Goal: Task Accomplishment & Management: Manage account settings

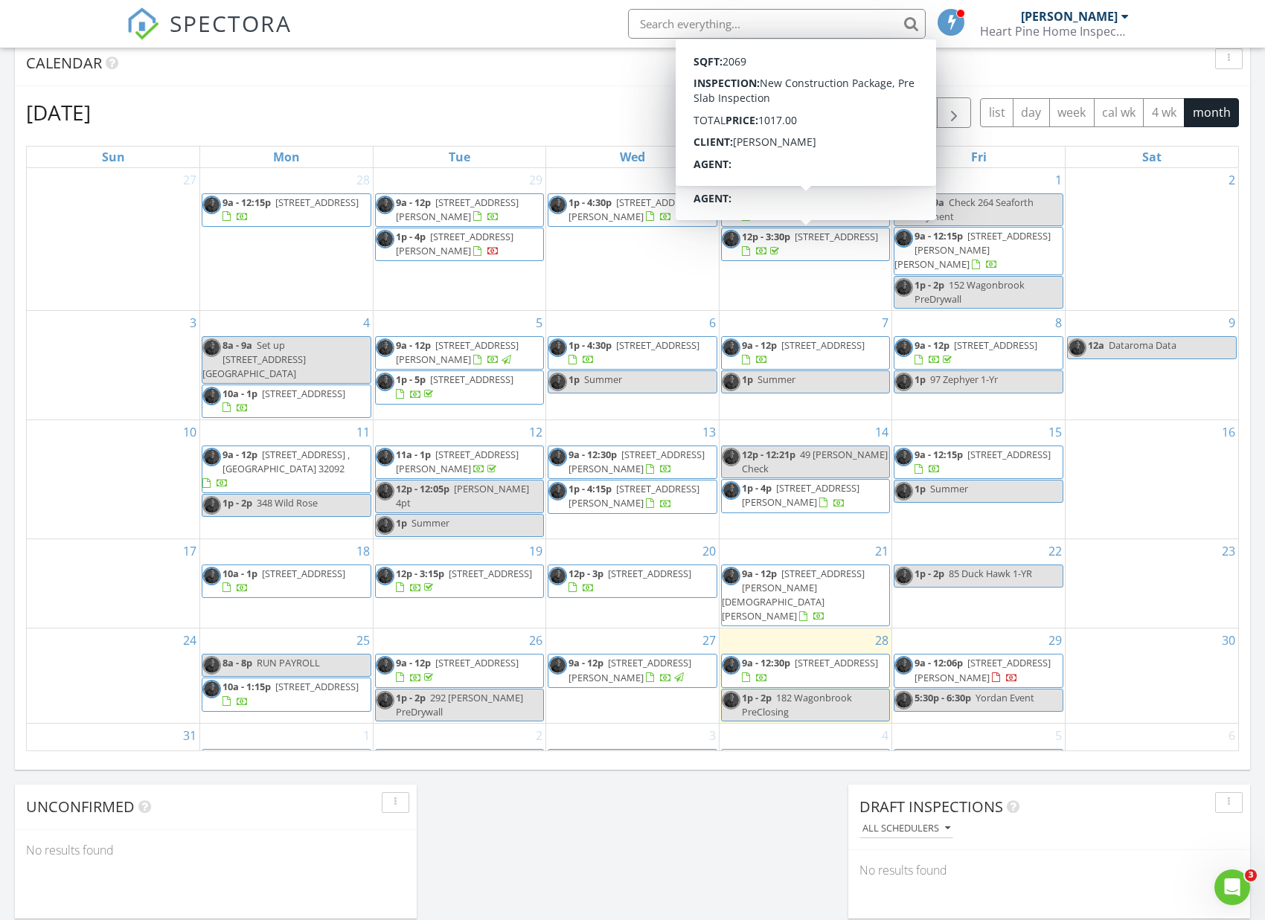
scroll to position [613, 0]
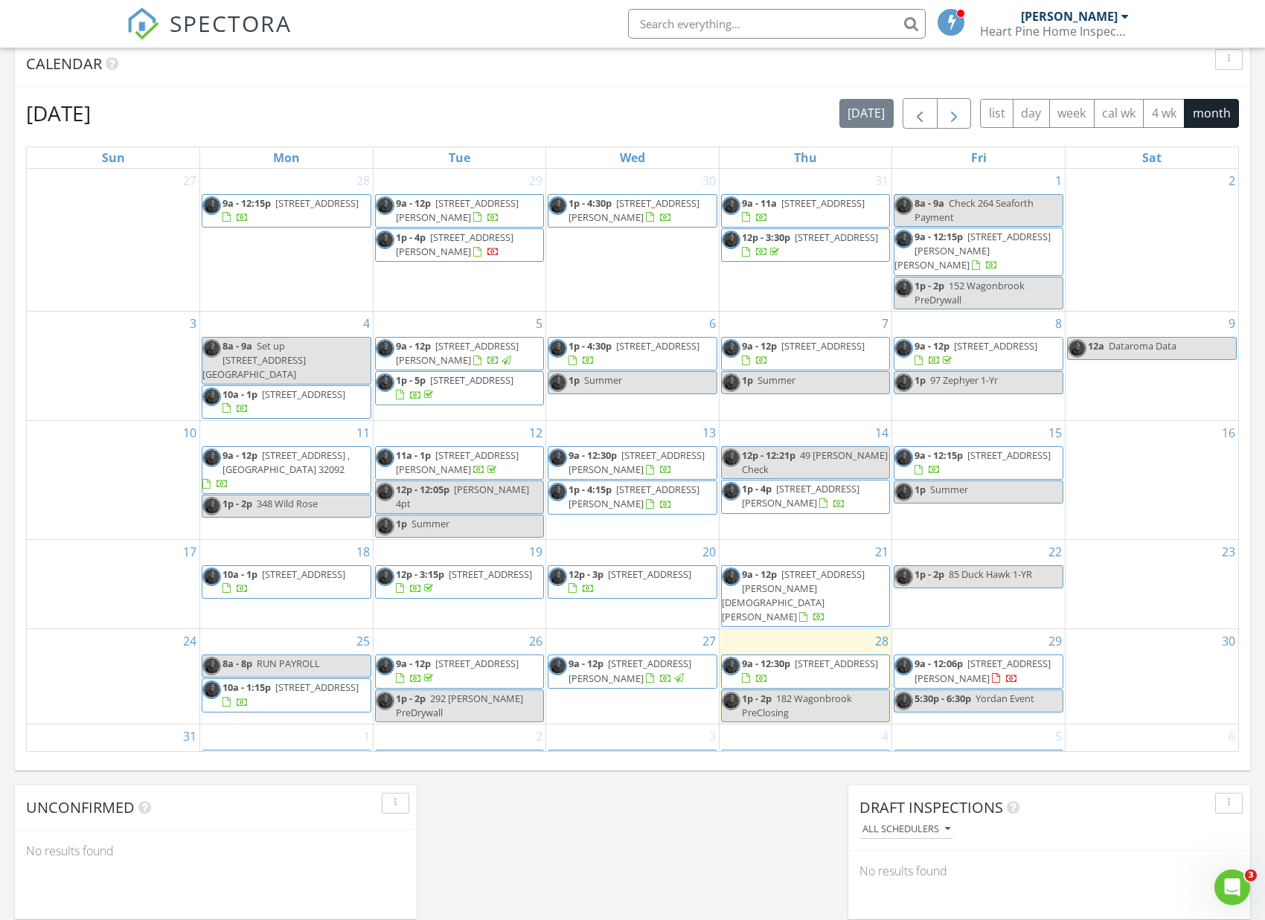
click at [953, 113] on span "button" at bounding box center [954, 114] width 18 height 18
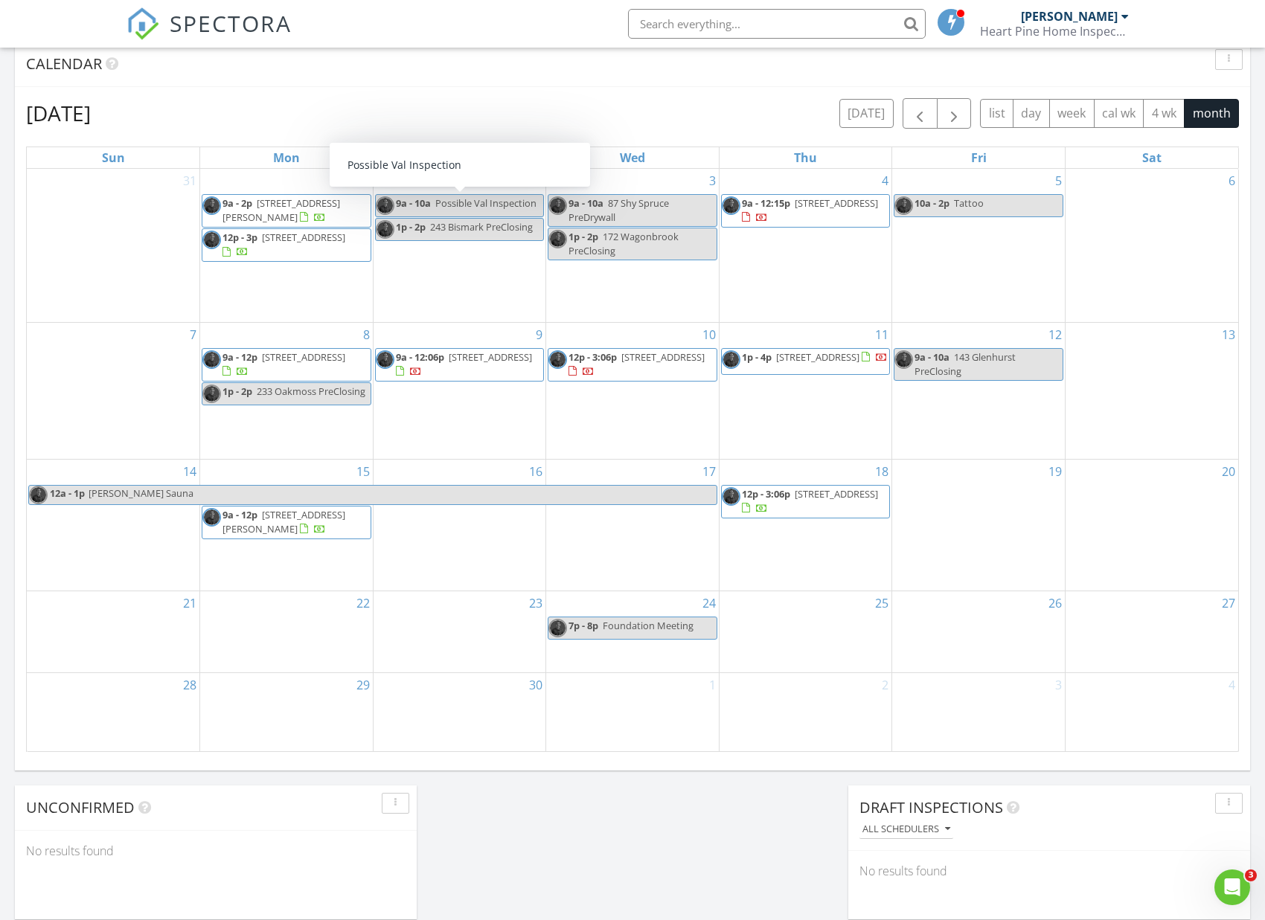
click at [454, 202] on span "Possible Val Inspection" at bounding box center [485, 202] width 101 height 13
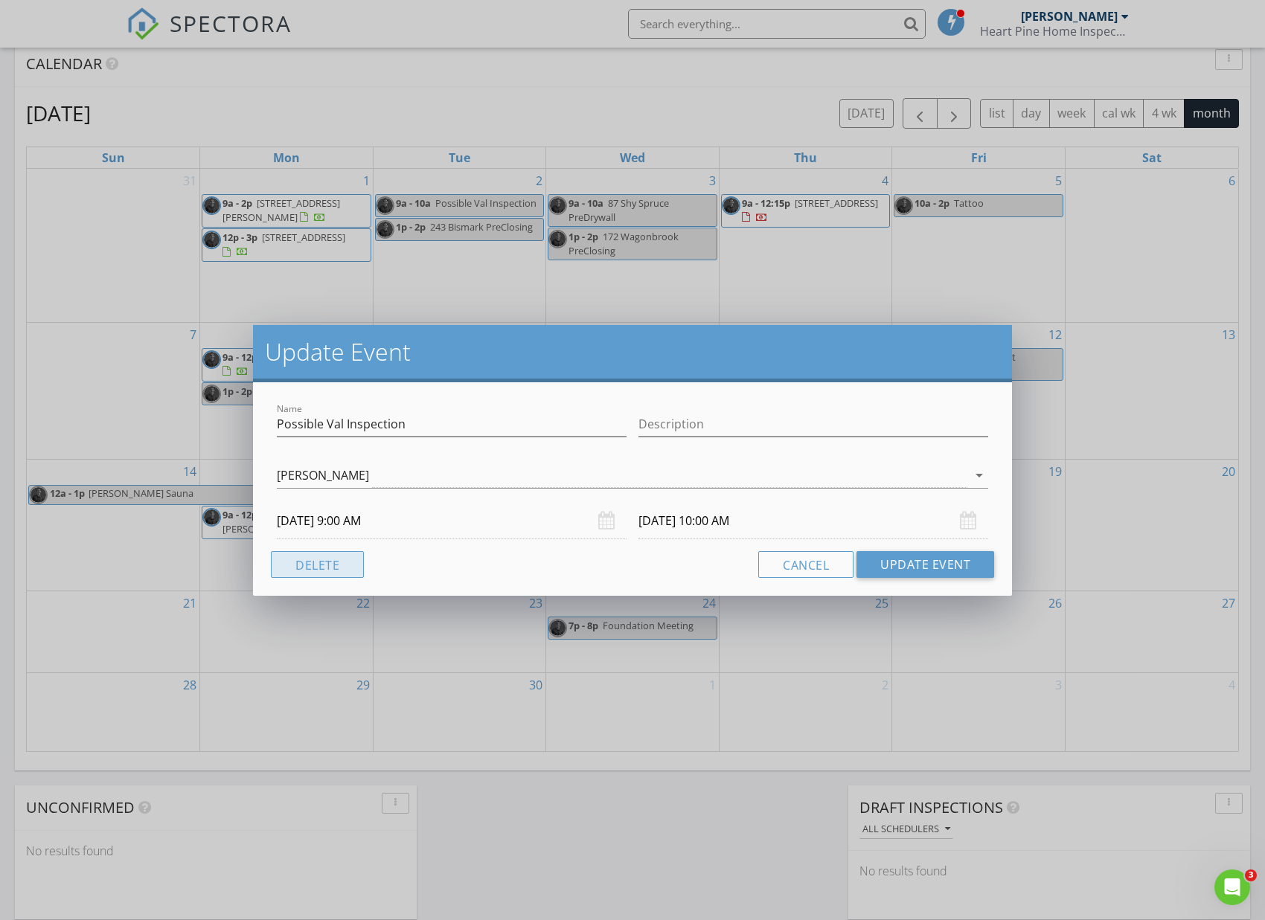
click at [354, 568] on button "Delete" at bounding box center [317, 564] width 93 height 27
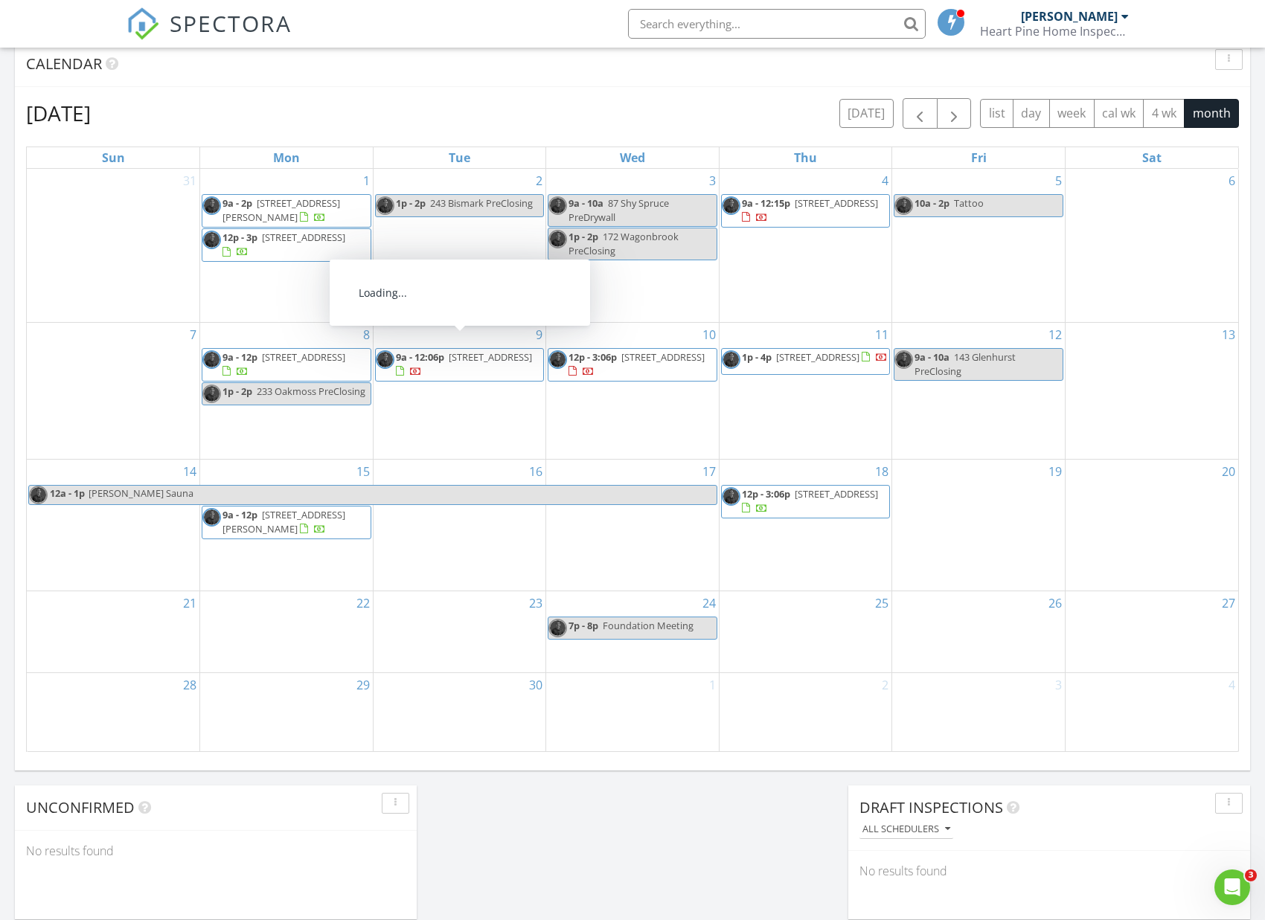
click at [443, 281] on div "2 1p - 2p 243 Bismark PreClosing" at bounding box center [459, 245] width 173 height 153
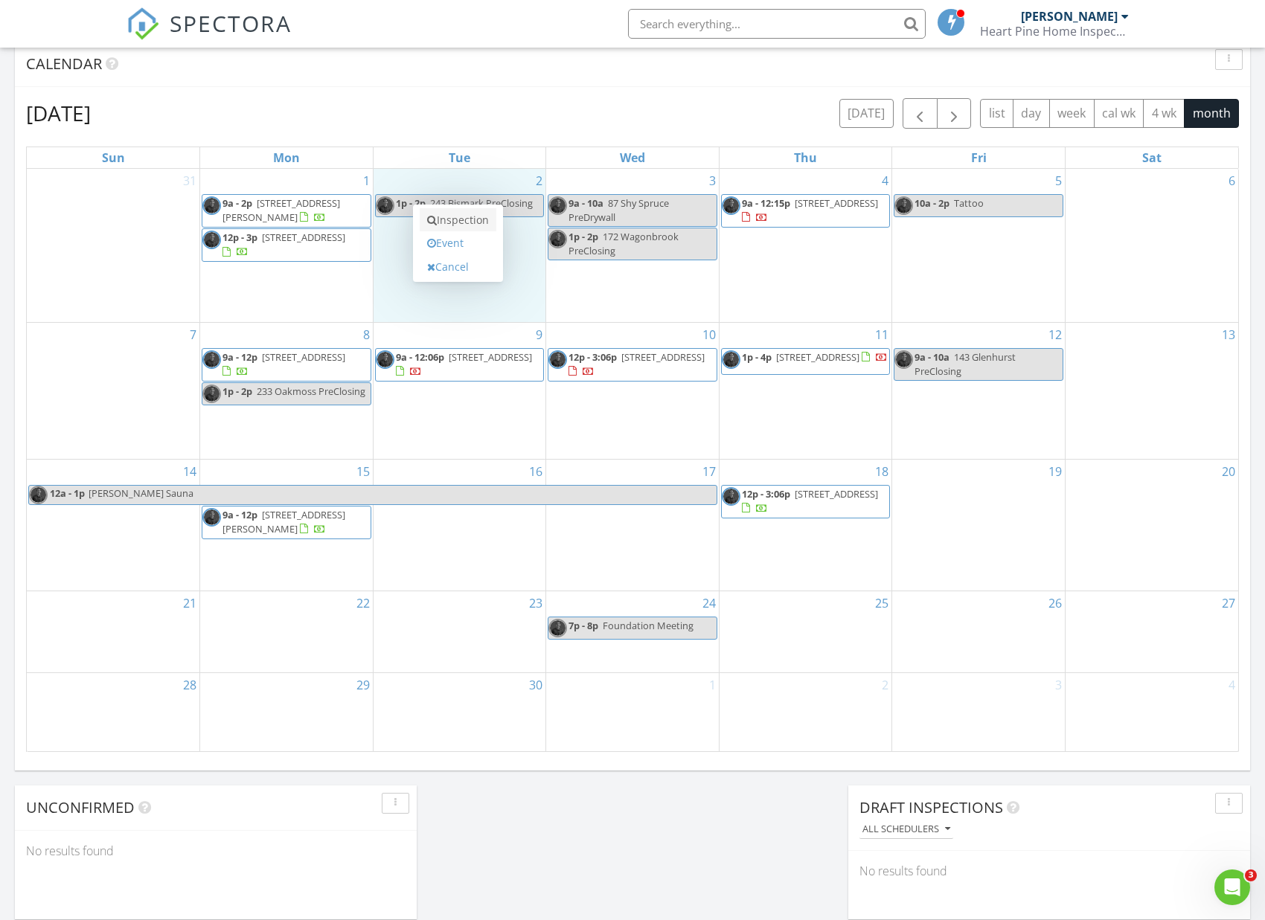
click at [460, 223] on link "Inspection" at bounding box center [458, 220] width 77 height 24
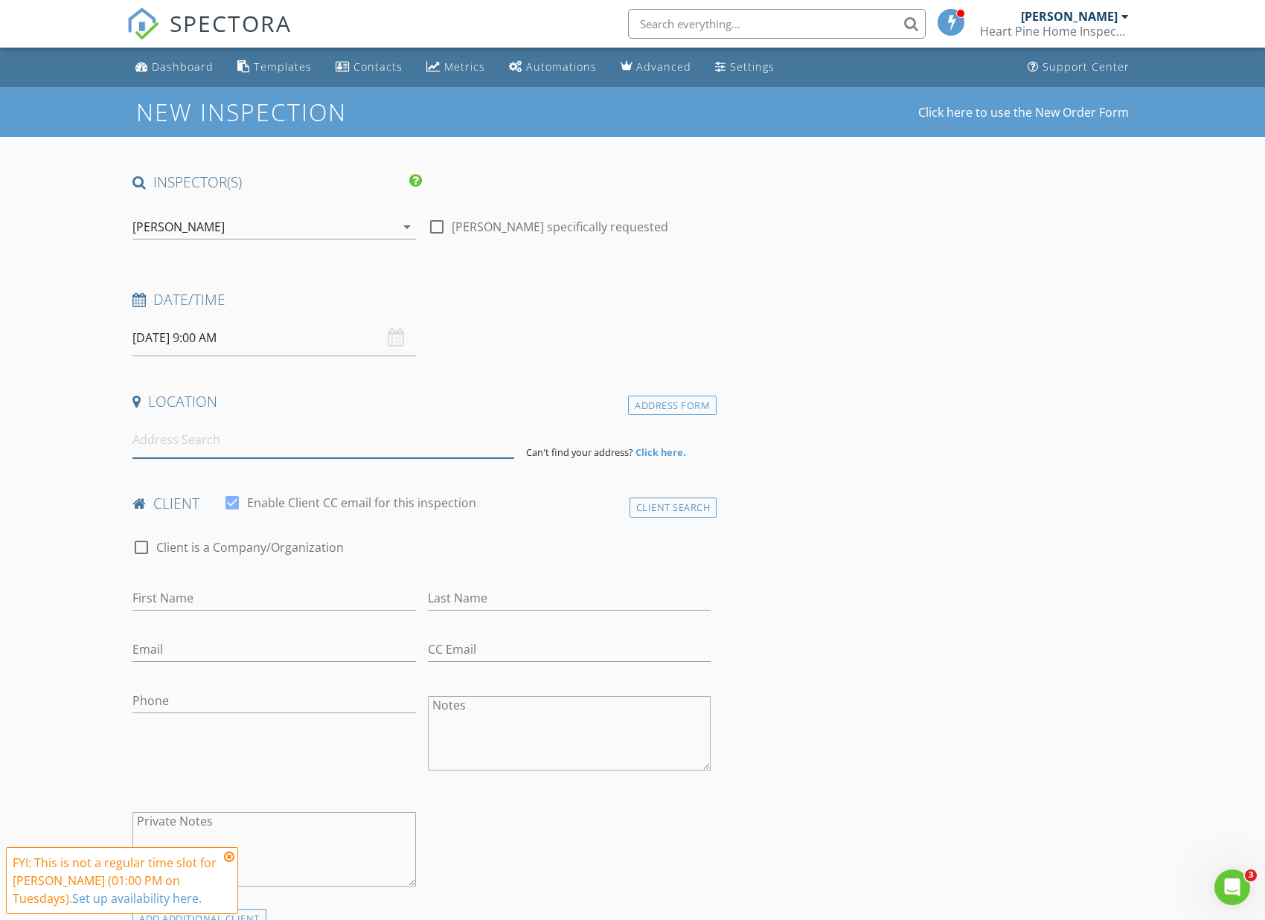
click at [270, 440] on input at bounding box center [323, 440] width 382 height 36
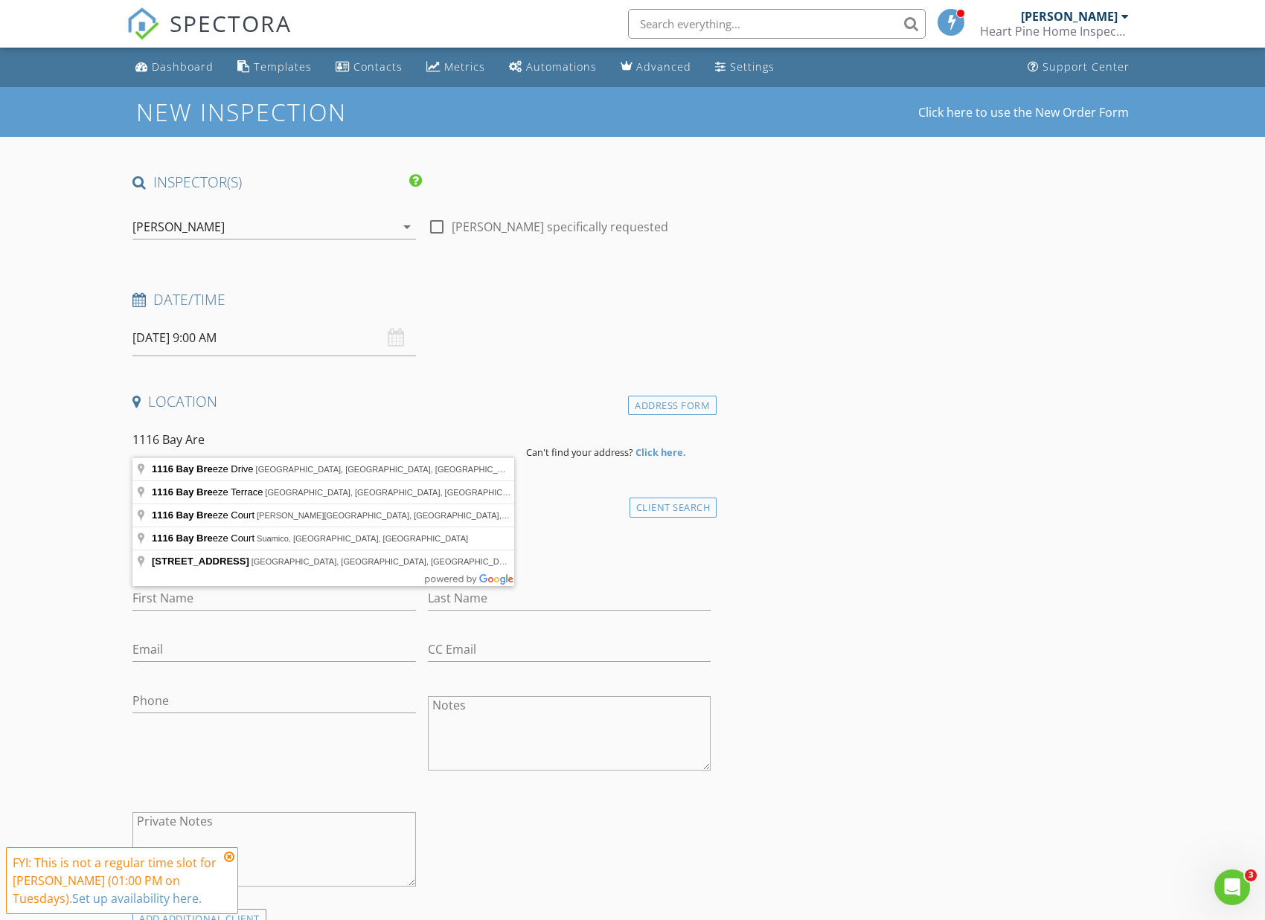
type input "1116 Bay Breeze Drive, St. Augustine, FL, USA"
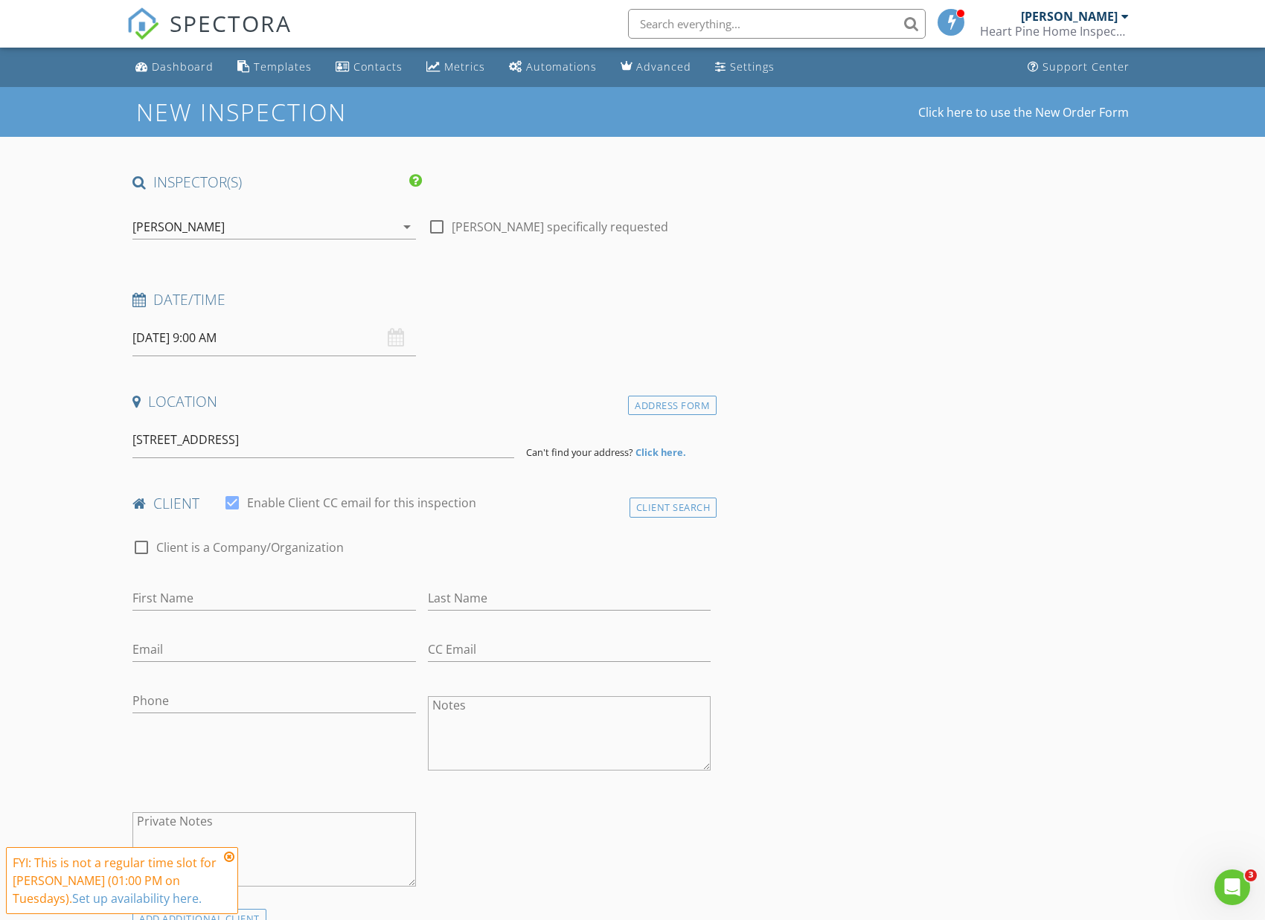
drag, startPoint x: 270, startPoint y: 440, endPoint x: 275, endPoint y: 469, distance: 29.4
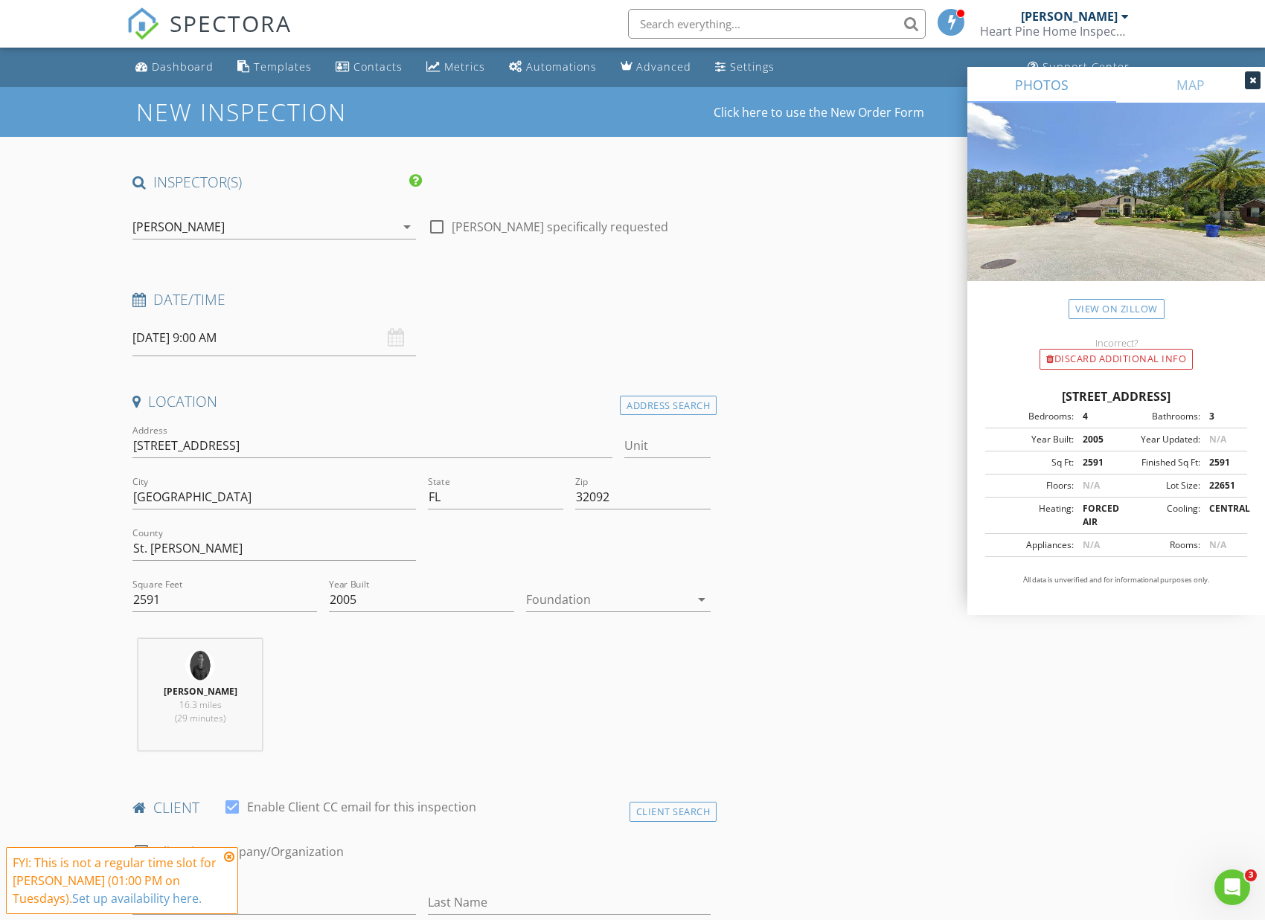
scroll to position [33, 0]
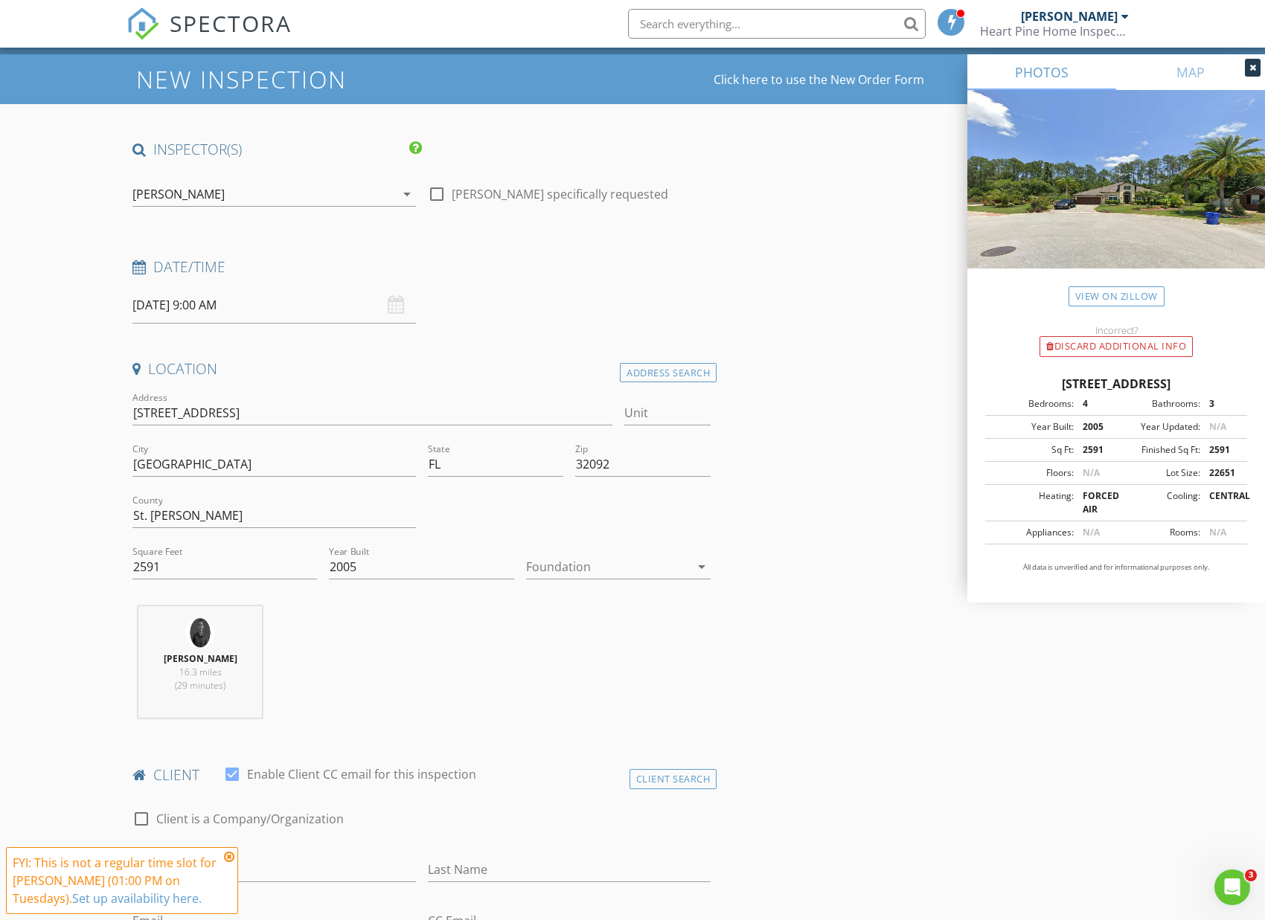
click at [638, 562] on div at bounding box center [608, 567] width 164 height 24
drag, startPoint x: 585, startPoint y: 639, endPoint x: 571, endPoint y: 641, distance: 14.2
click at [585, 639] on div "Slab" at bounding box center [618, 643] width 161 height 18
click at [453, 649] on div "Zachariah Paul 16.3 miles (29 minutes)" at bounding box center [421, 667] width 590 height 123
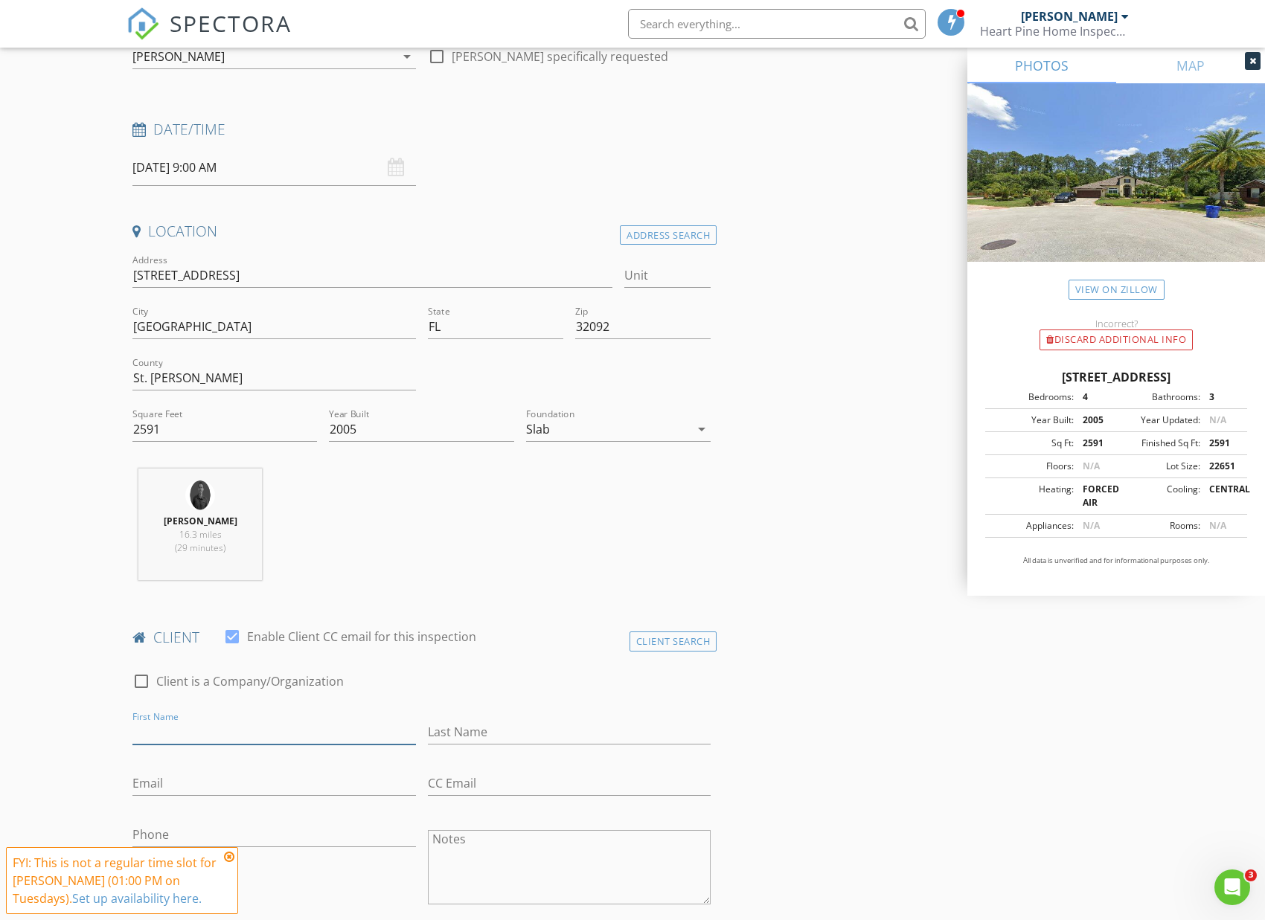
scroll to position [167, 0]
type input "Jack"
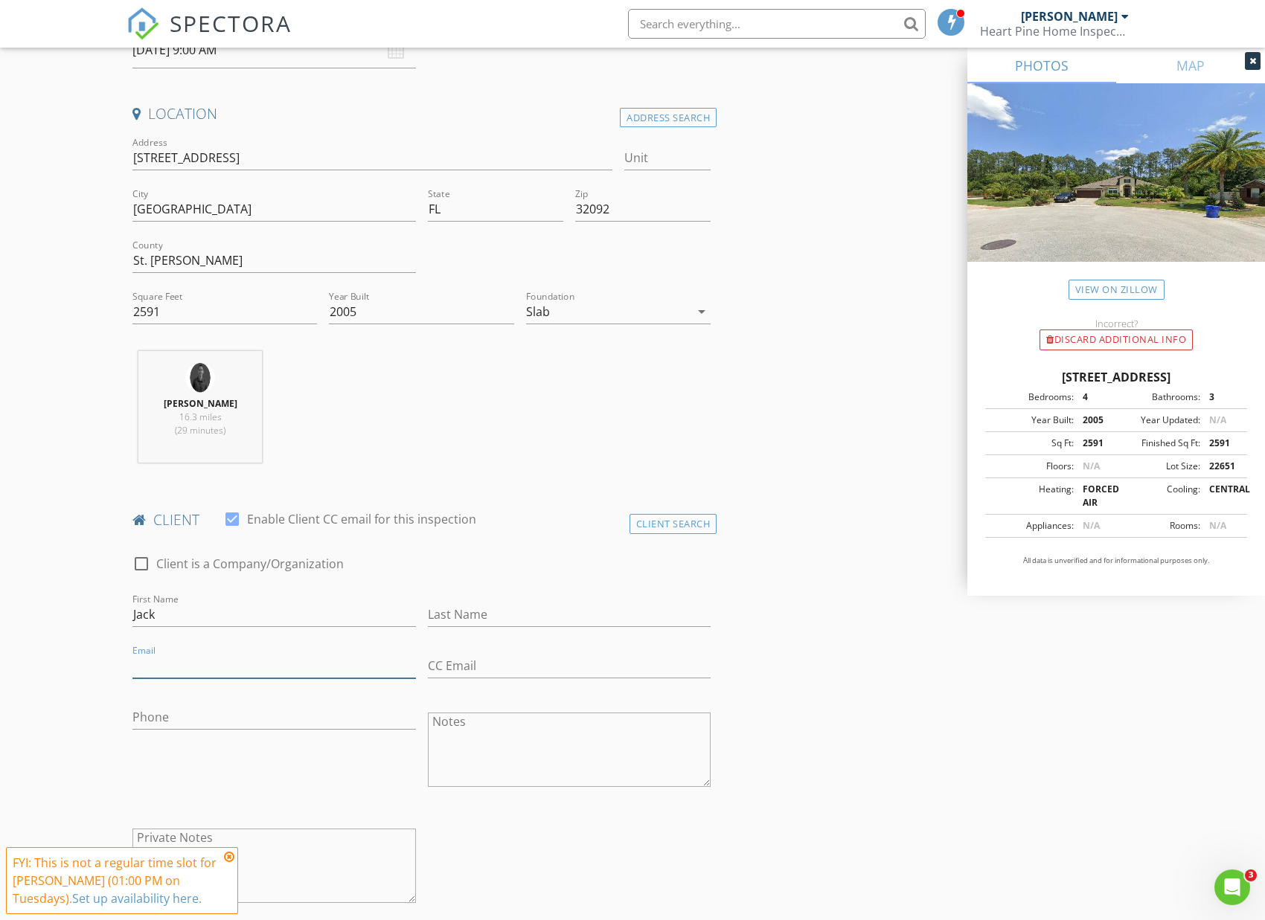
scroll to position [292, 0]
type input "[PHONE_NUMBER]"
click at [235, 652] on input "Email" at bounding box center [273, 662] width 283 height 25
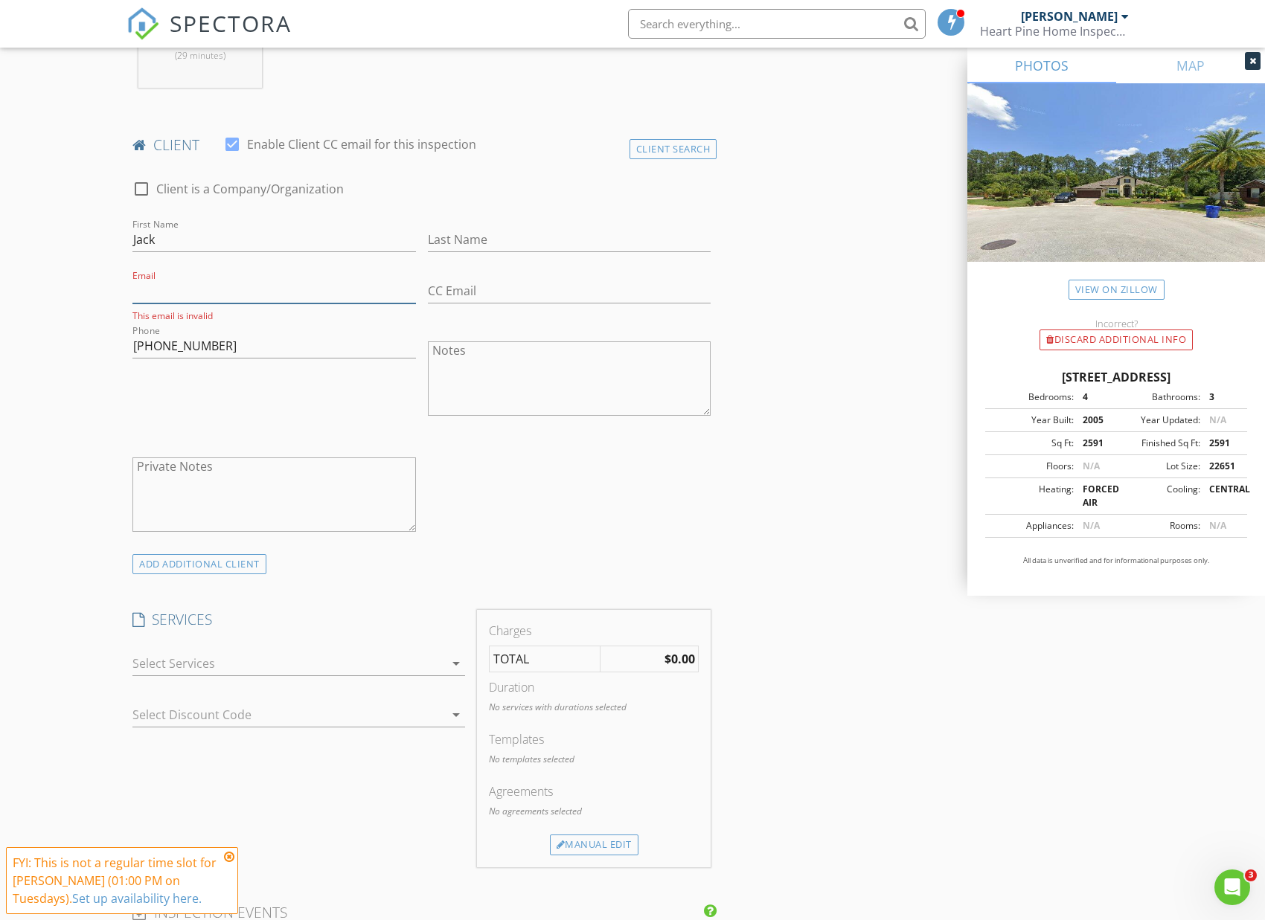
scroll to position [711, 0]
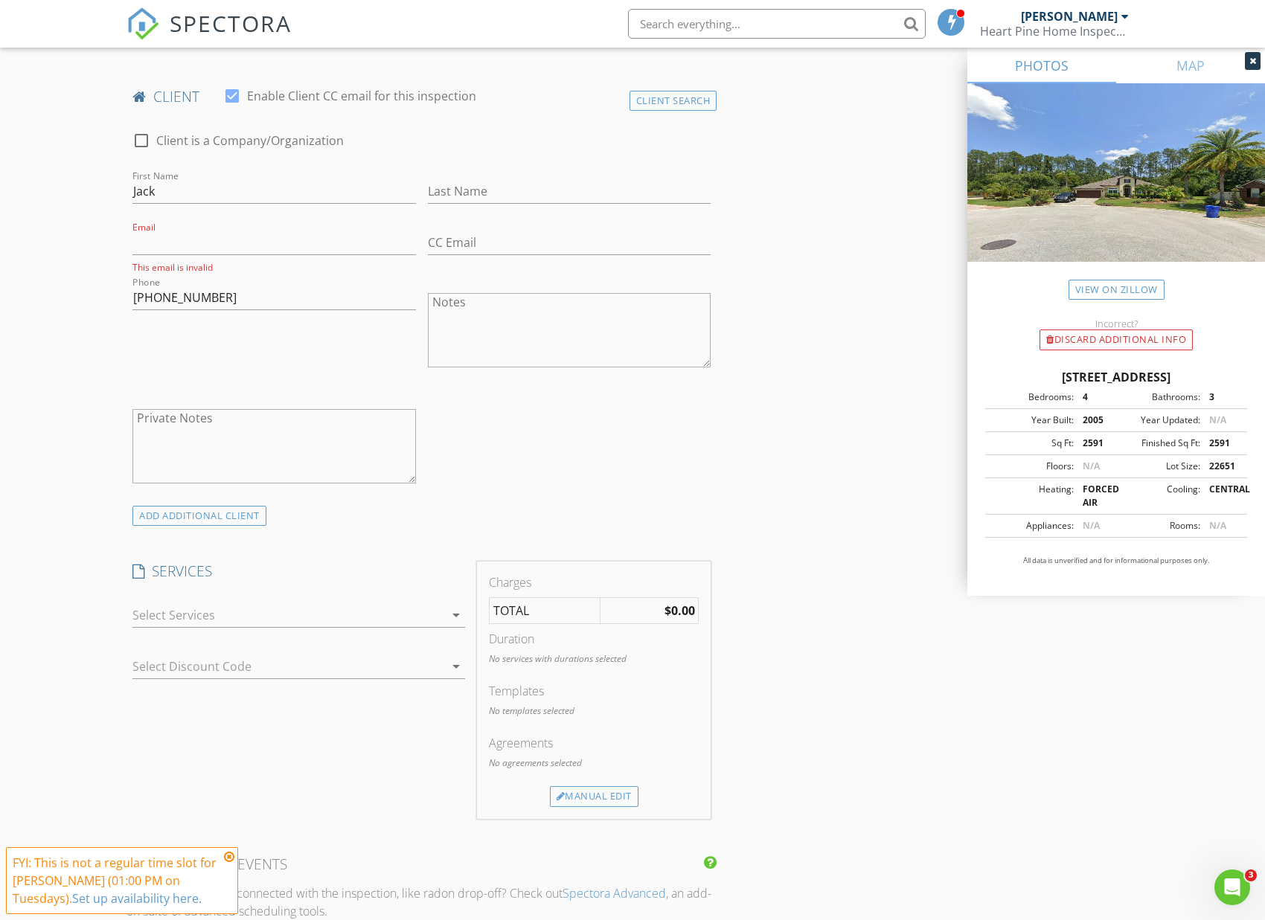
click at [247, 612] on div at bounding box center [288, 615] width 312 height 24
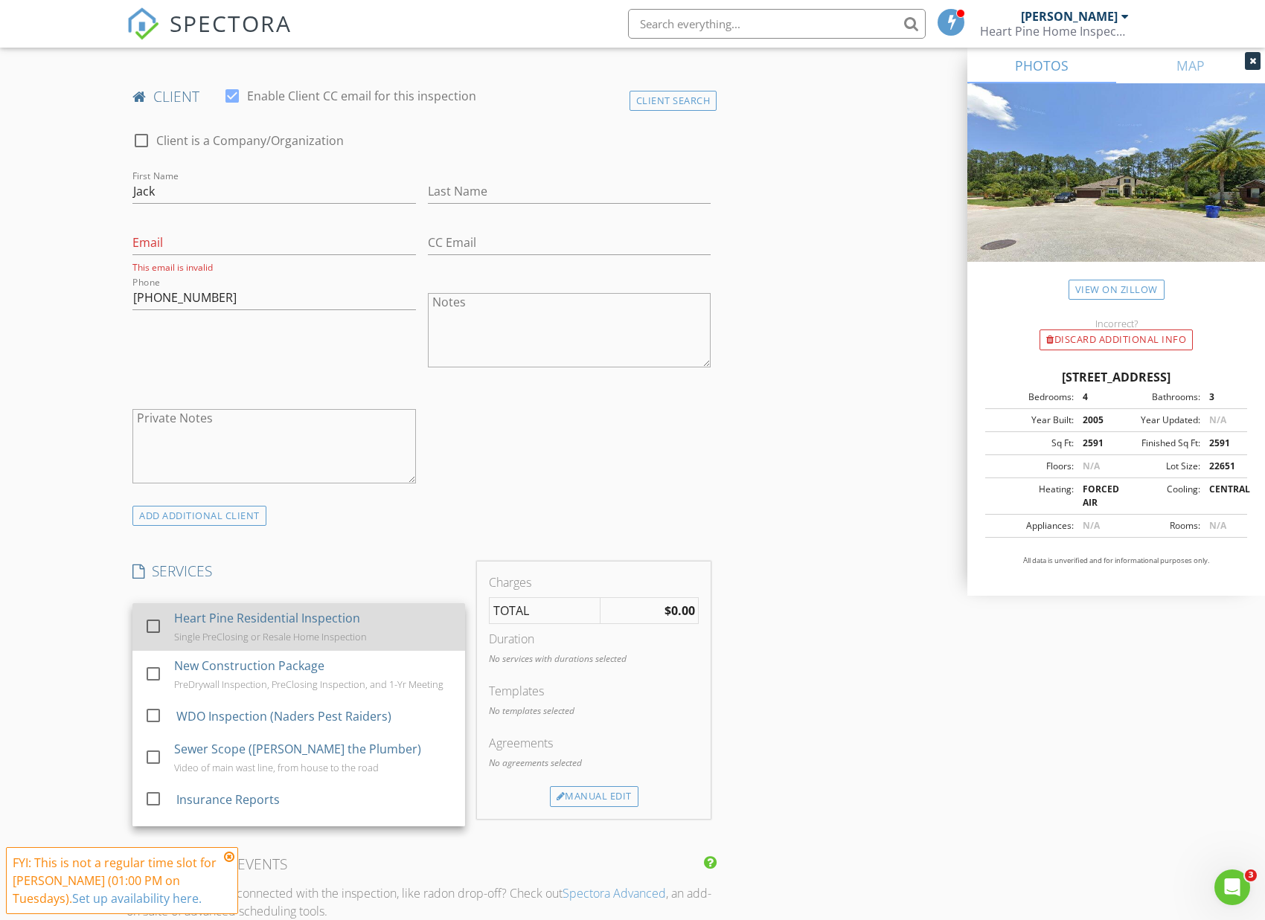
click at [241, 625] on div "Heart Pine Residential Inspection" at bounding box center [267, 618] width 186 height 18
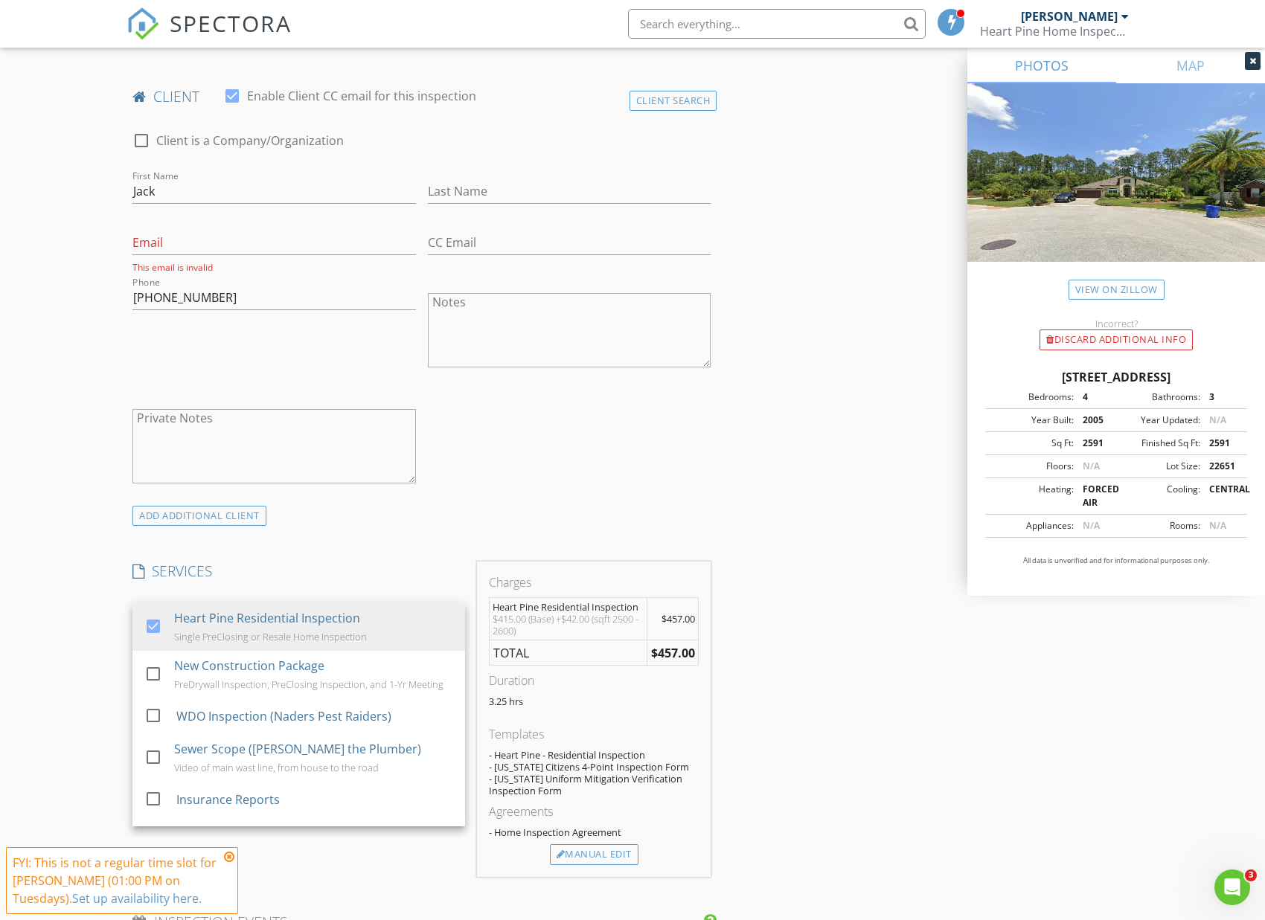
click at [268, 572] on h4 "SERVICES" at bounding box center [298, 571] width 333 height 19
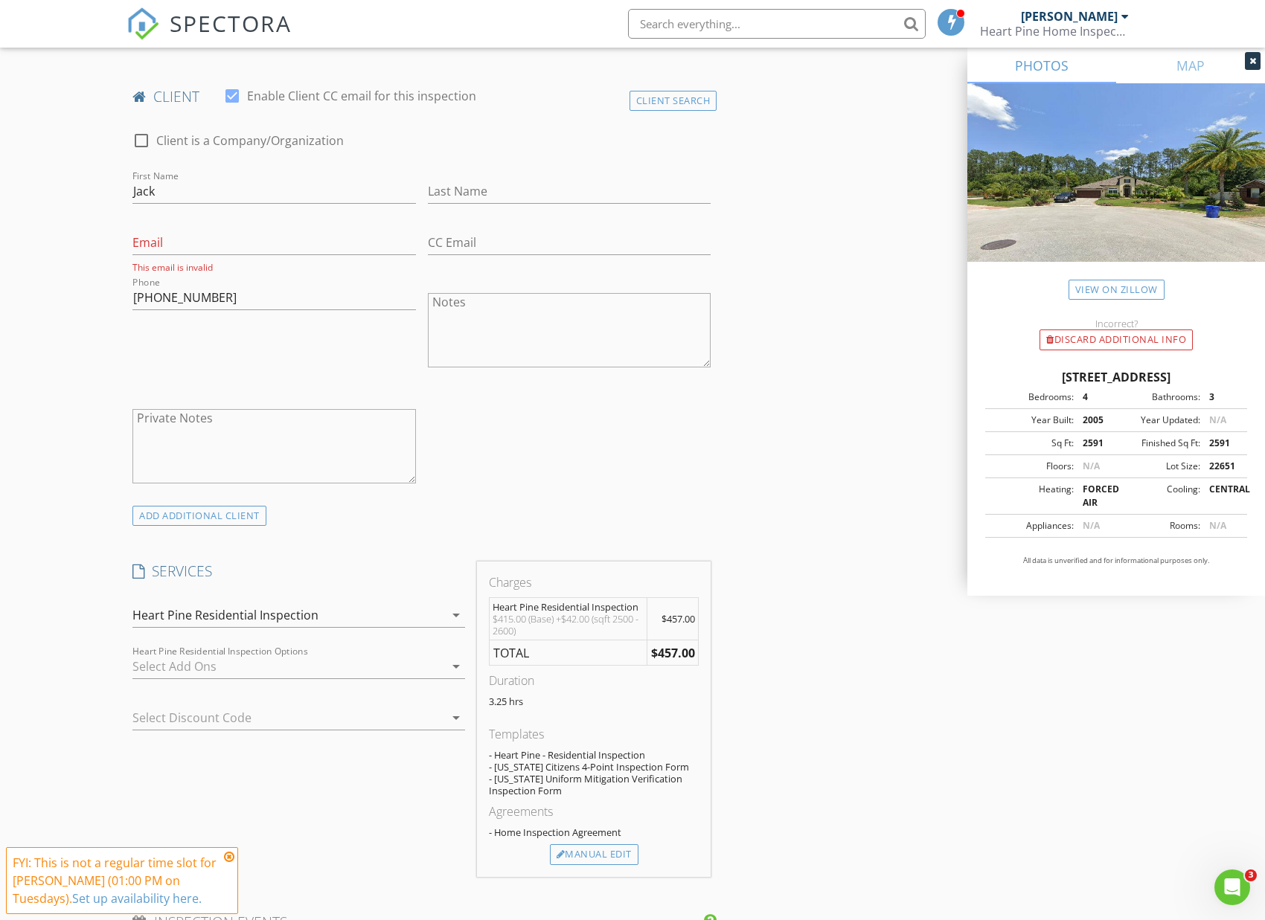
click at [300, 620] on div "Heart Pine Residential Inspection" at bounding box center [225, 615] width 186 height 13
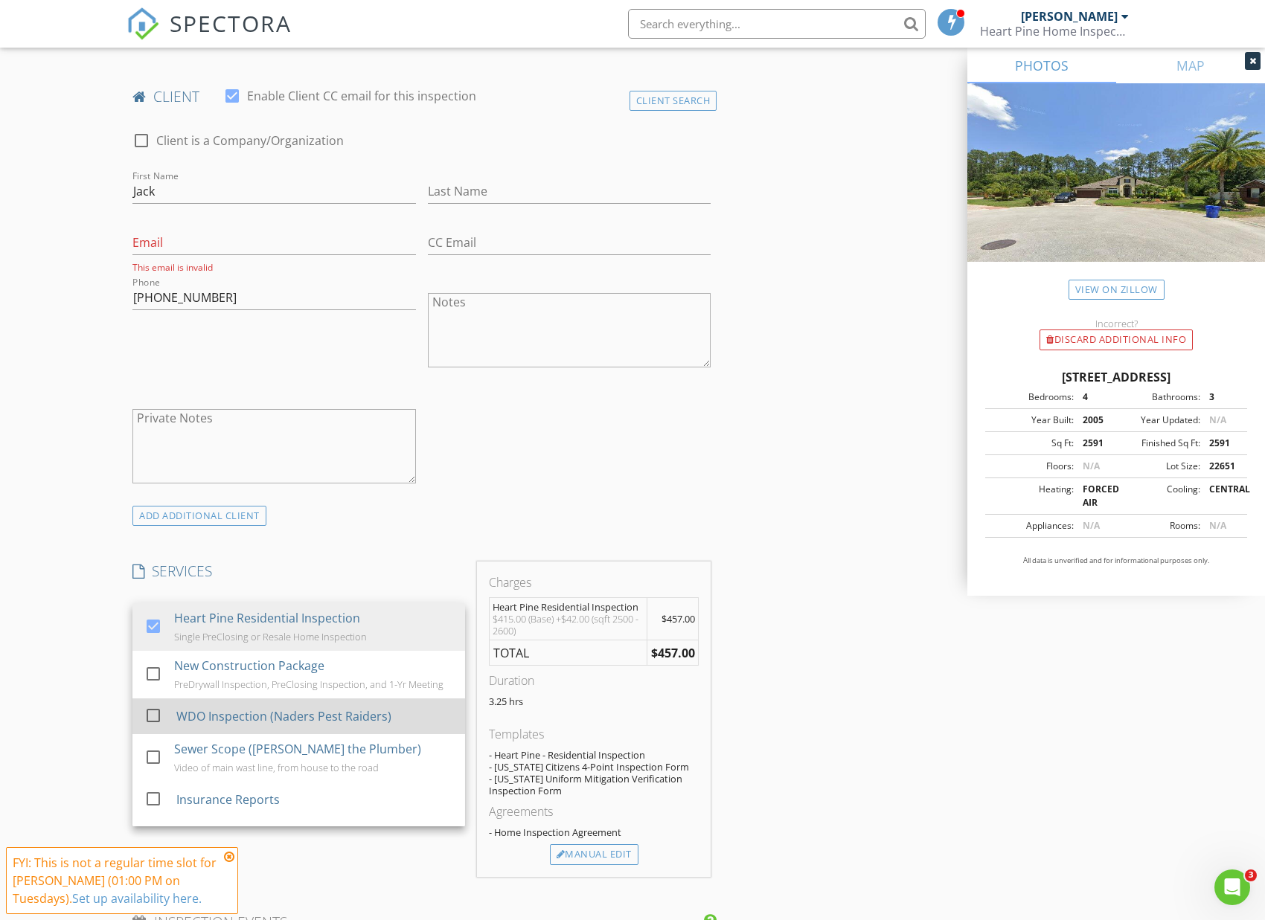
click at [267, 714] on div "WDO Inspection (Naders Pest Raiders)" at bounding box center [283, 716] width 215 height 18
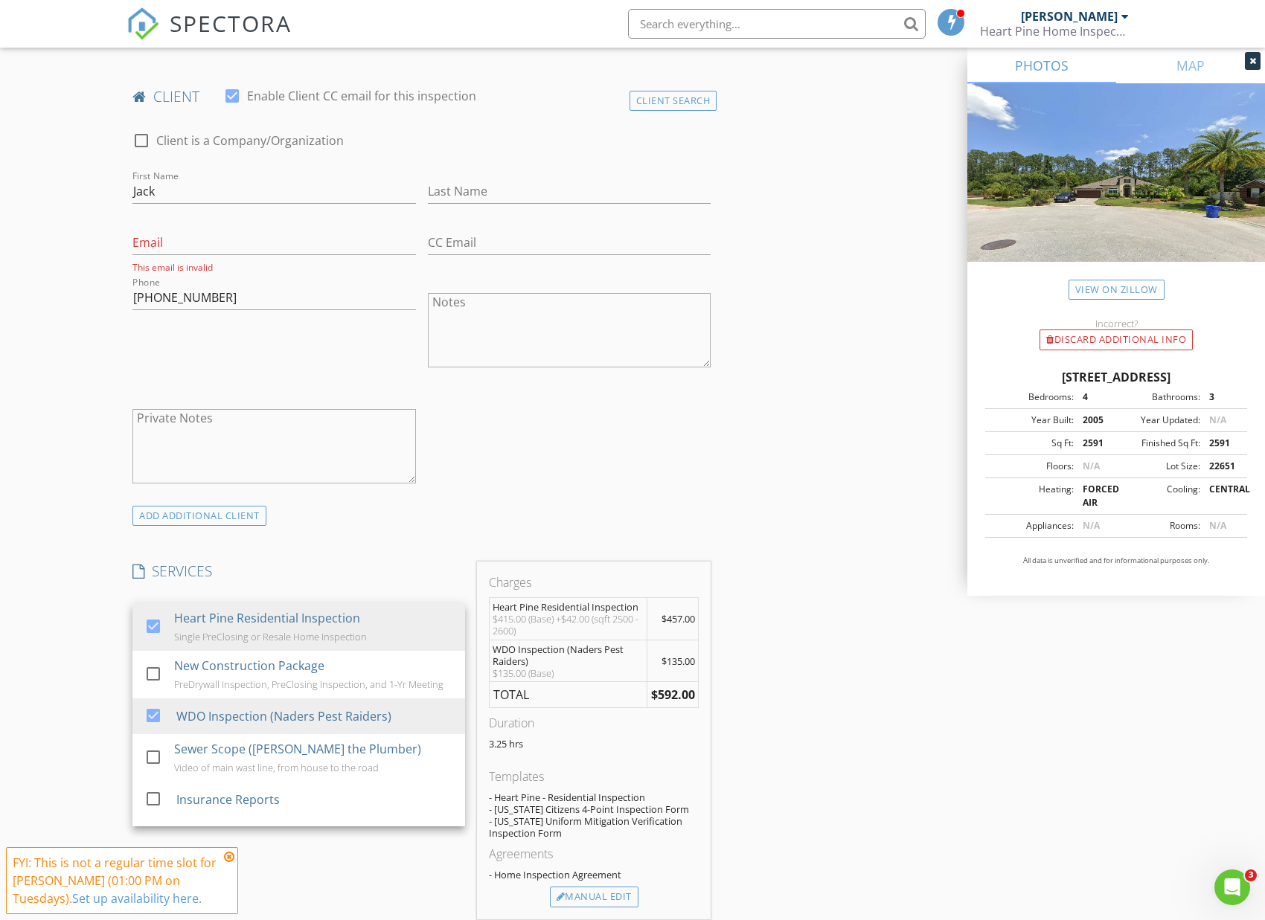
click at [449, 515] on div "ADD ADDITIONAL client" at bounding box center [421, 516] width 590 height 20
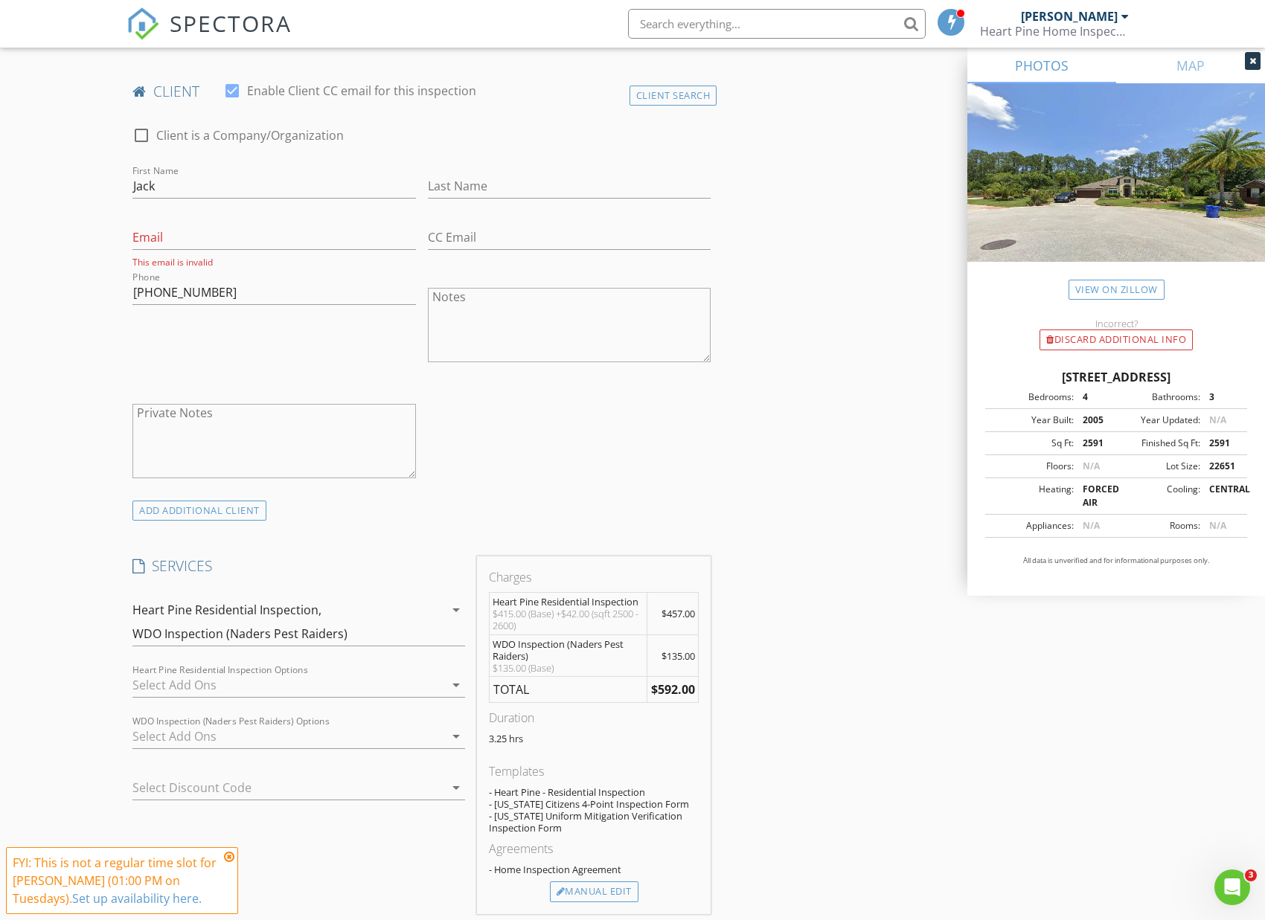
scroll to position [748, 0]
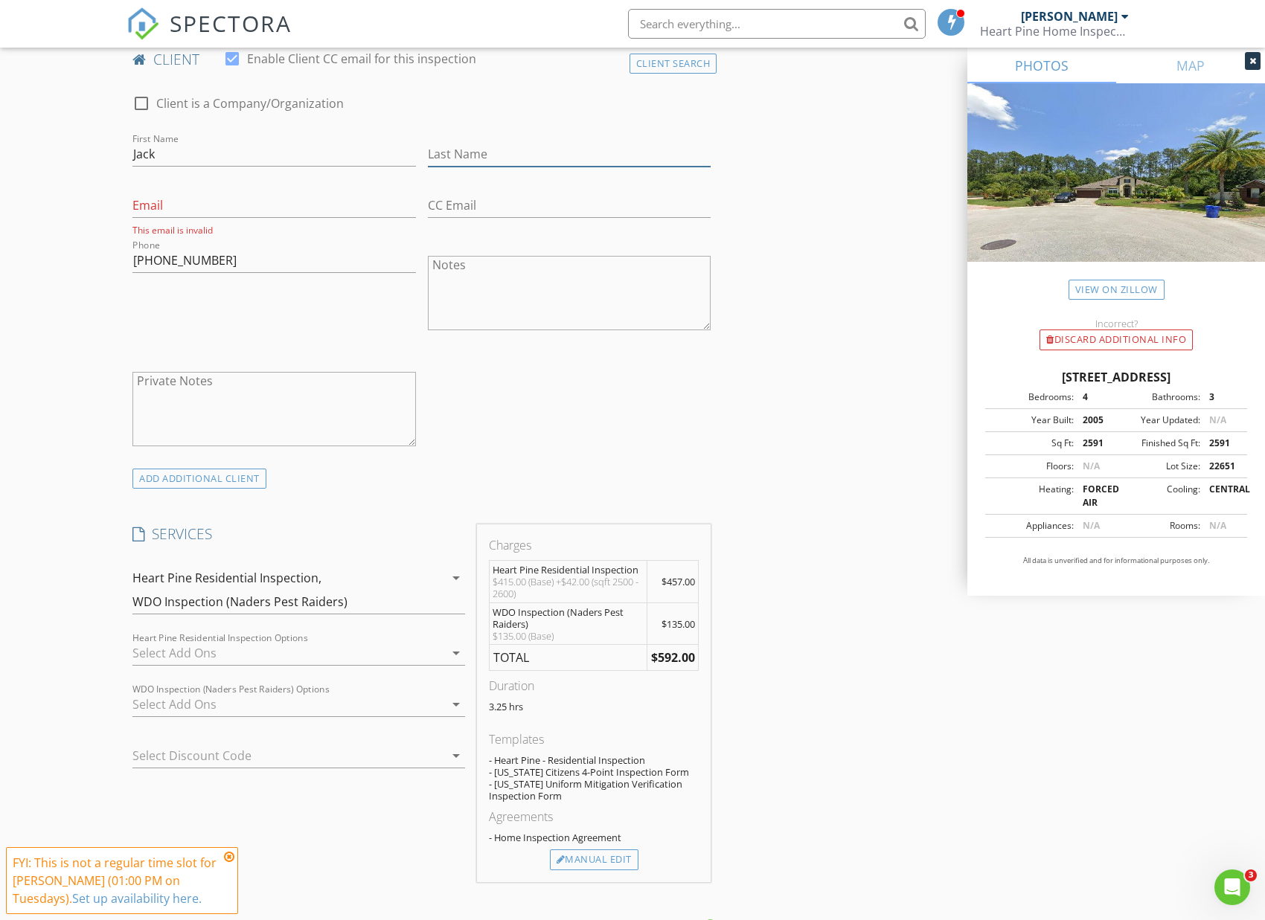
click at [453, 158] on input "Last Name" at bounding box center [569, 154] width 283 height 25
type input "[PERSON_NAME]"
click at [331, 213] on input "Email" at bounding box center [273, 205] width 283 height 25
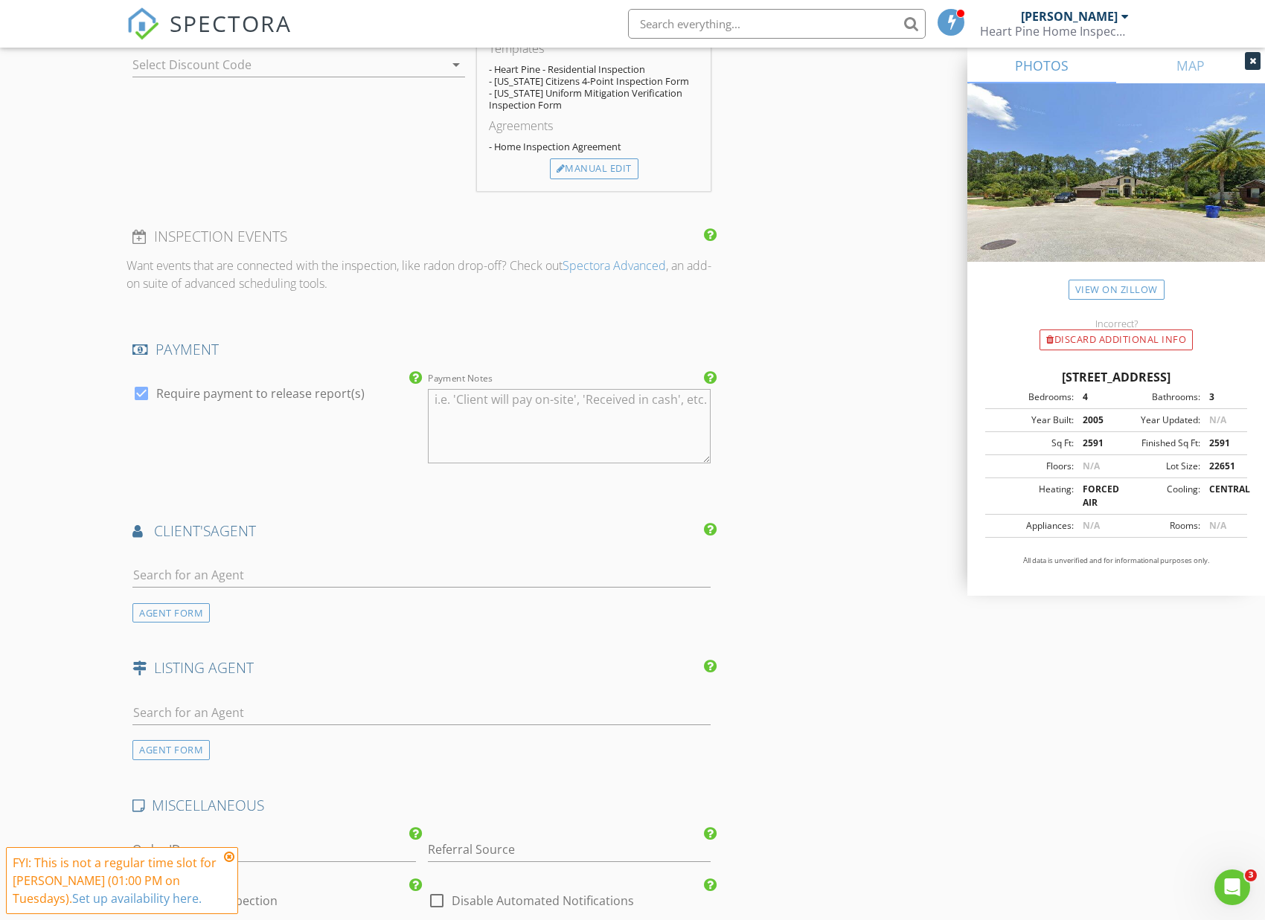
scroll to position [1553, 0]
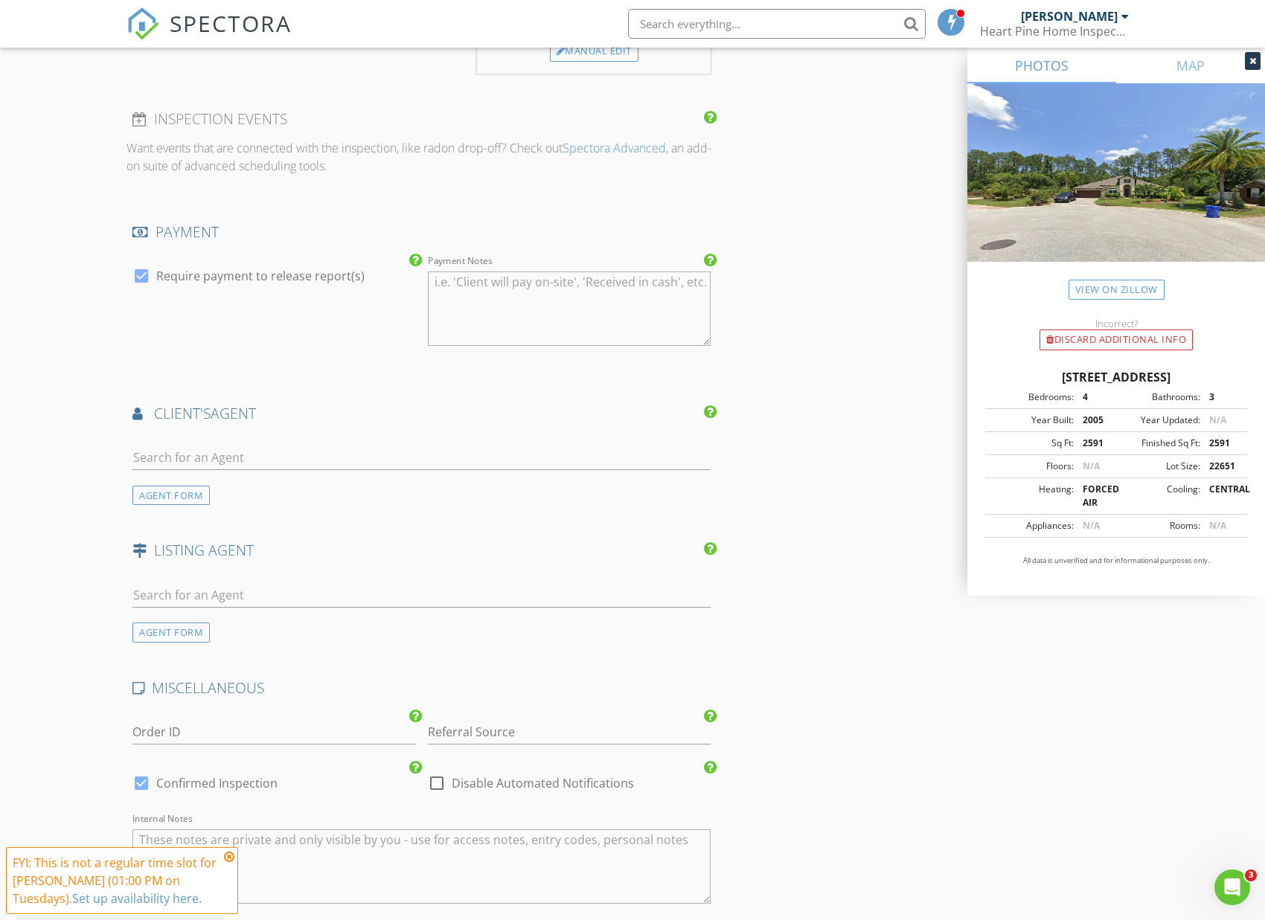
type input "[EMAIL_ADDRESS][DOMAIN_NAME]"
click at [373, 446] on input "text" at bounding box center [421, 458] width 578 height 25
type input "Val"
click at [374, 481] on li "Valerie Hardman EXP Realty" at bounding box center [421, 491] width 577 height 42
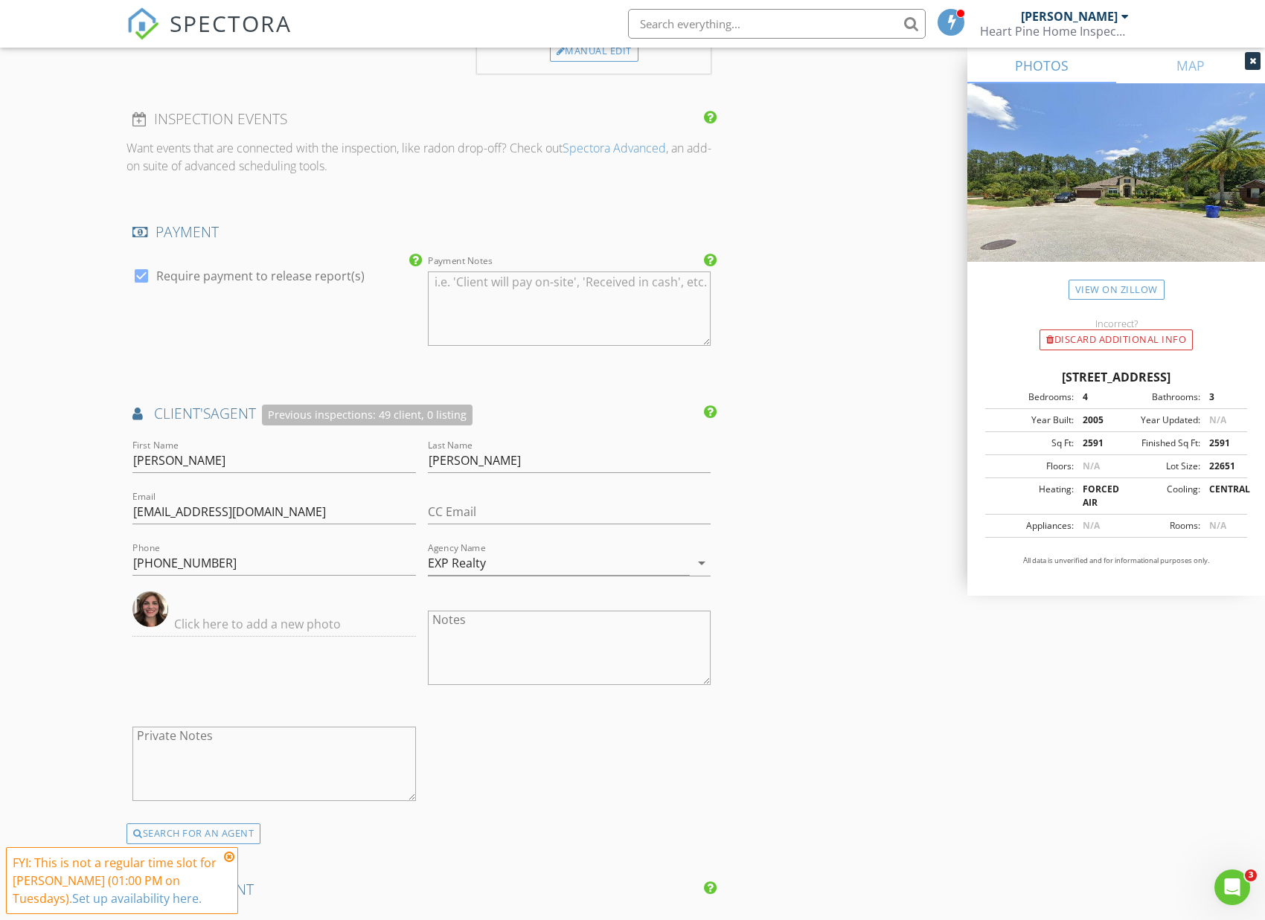
click at [331, 370] on div "INSPECTOR(S) check_box Zachariah Paul PRIMARY Zachariah Paul arrow_drop_down ch…" at bounding box center [421, 14] width 590 height 2791
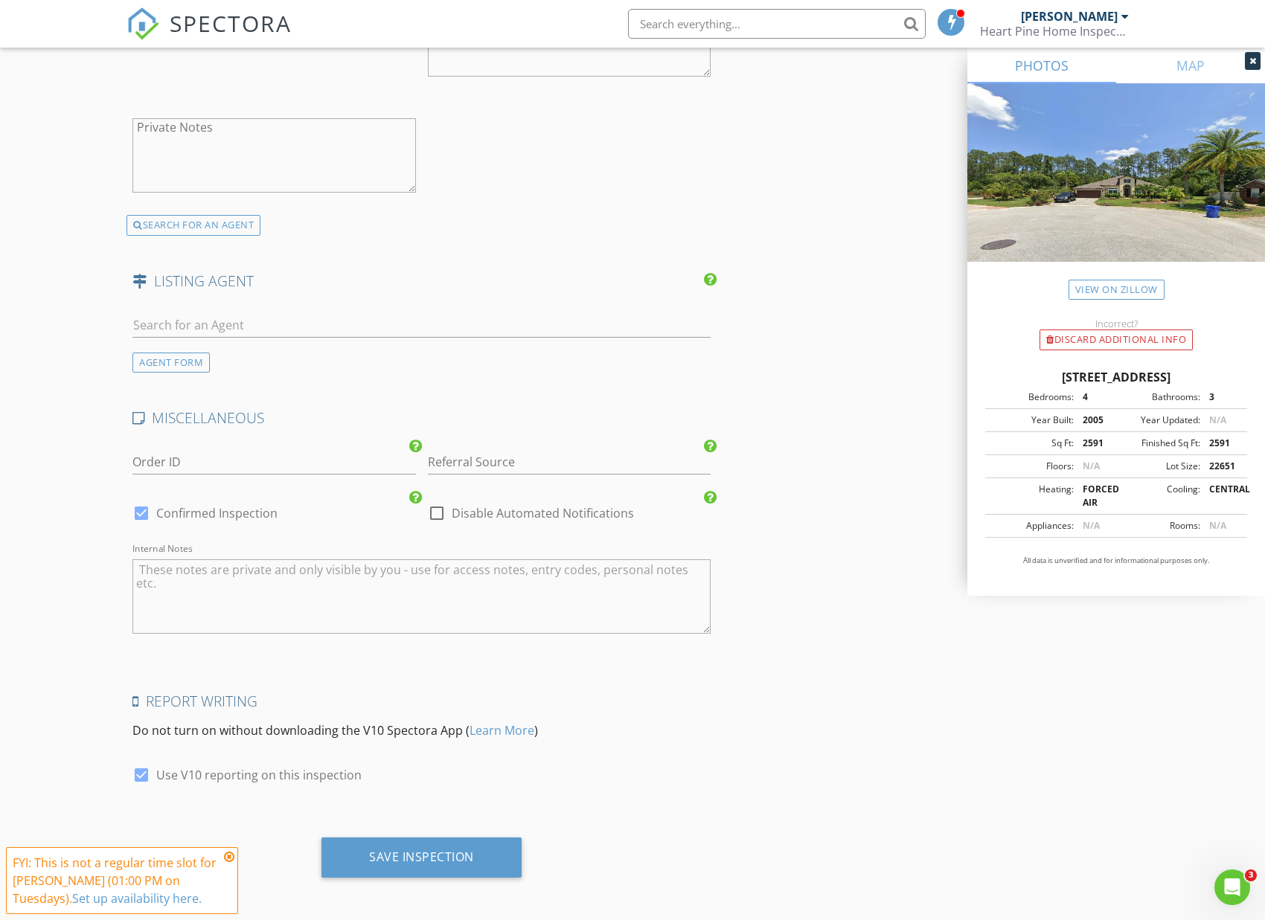
scroll to position [2161, 0]
click at [419, 856] on div "Save Inspection" at bounding box center [421, 857] width 105 height 15
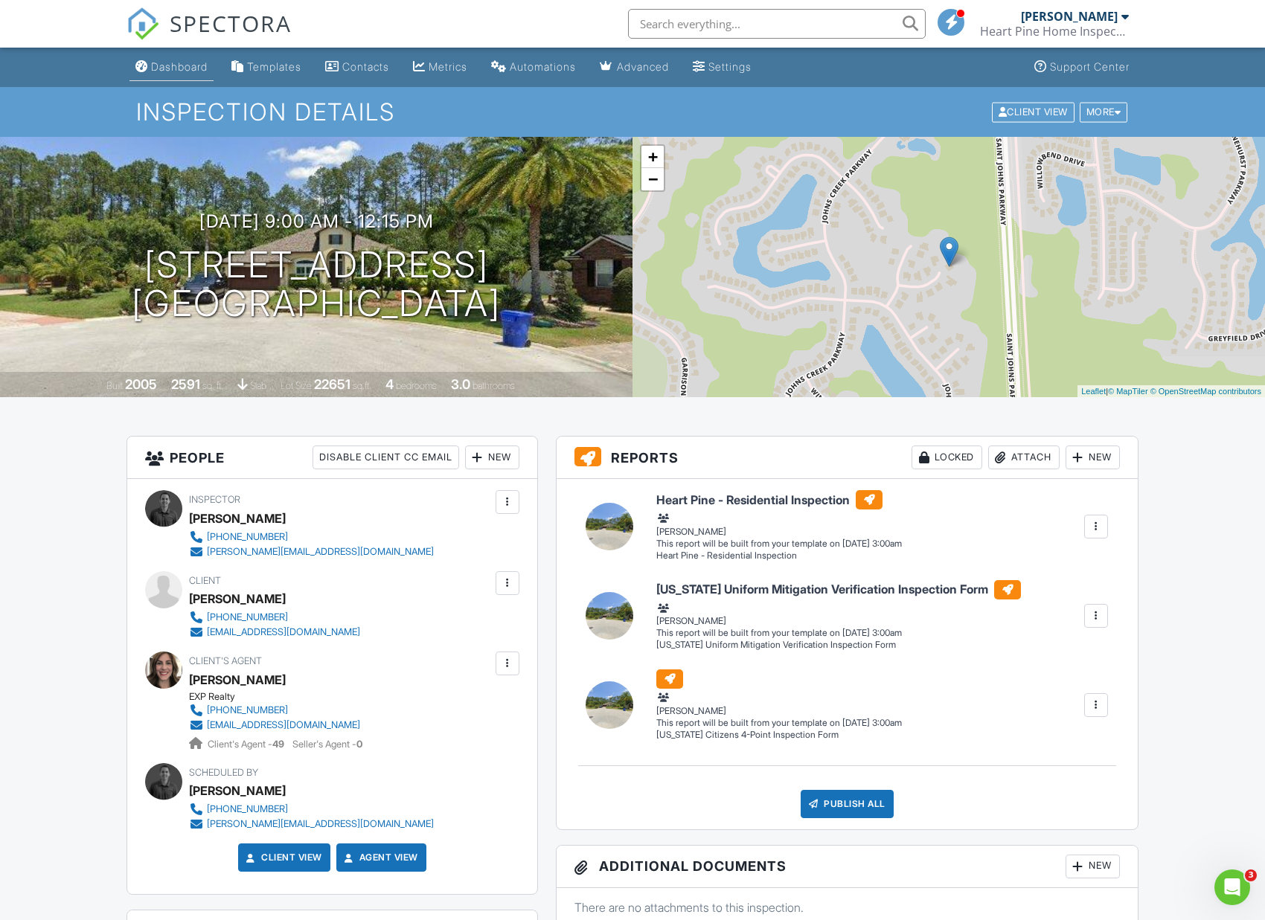
click at [183, 70] on div "Dashboard" at bounding box center [179, 66] width 57 height 13
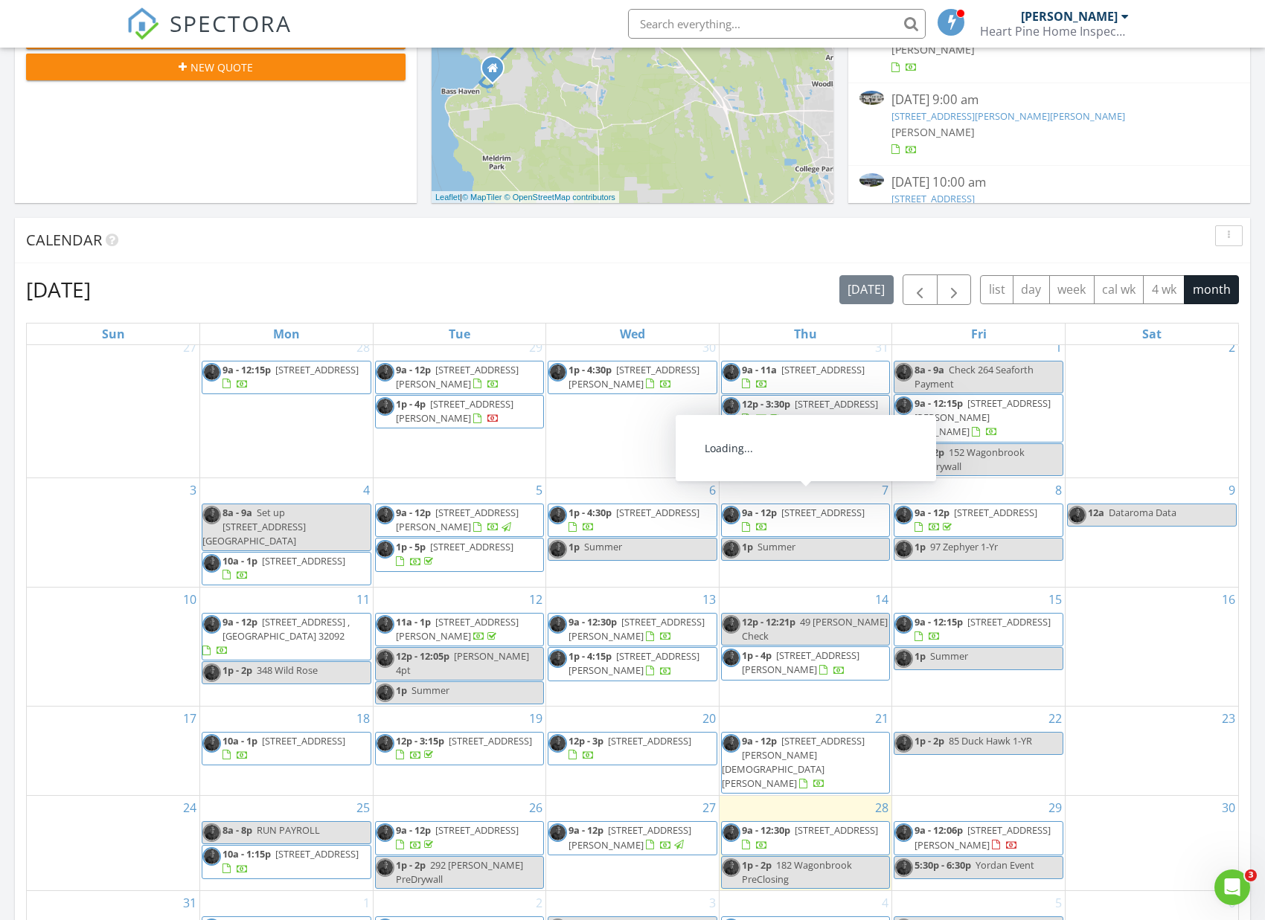
scroll to position [440, 0]
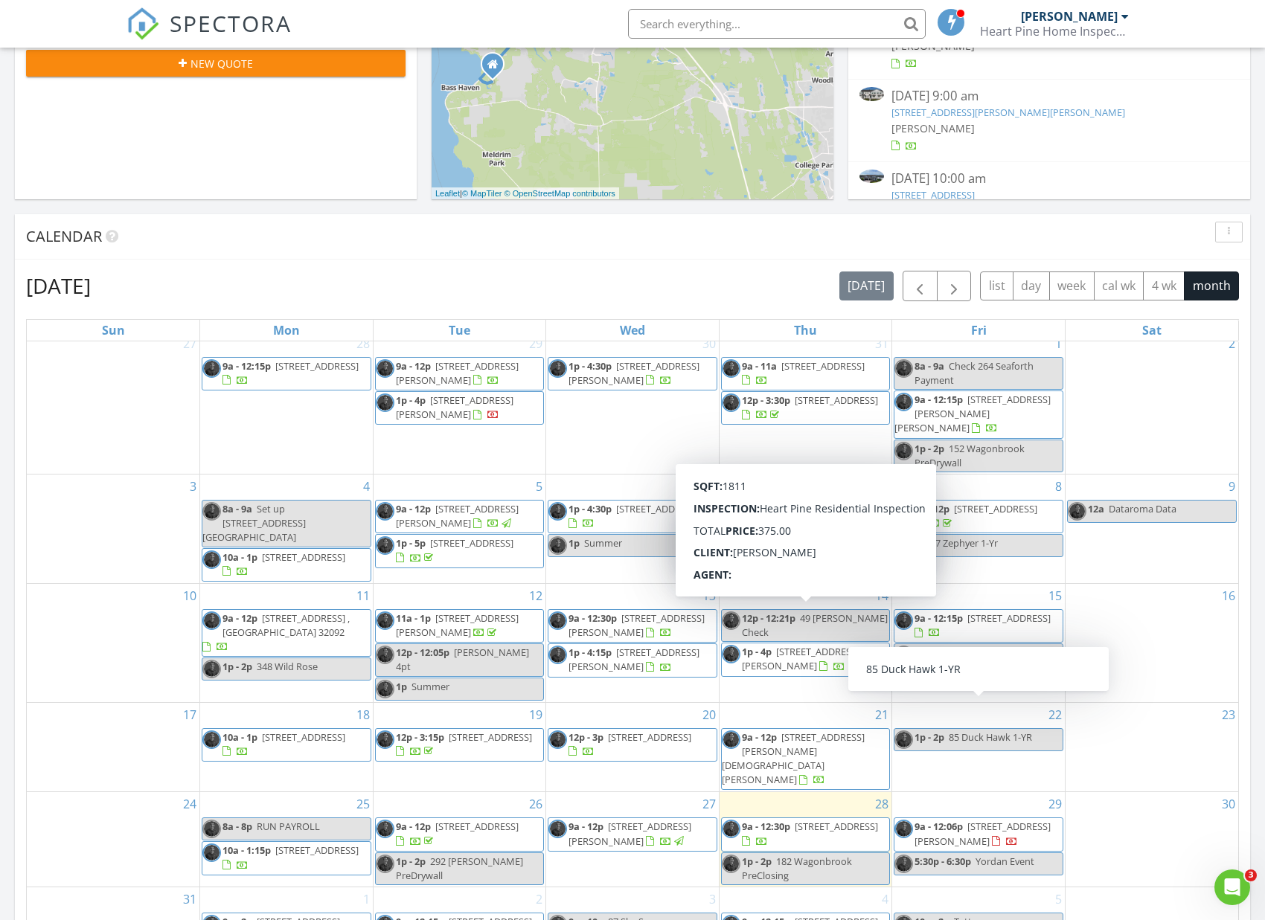
click at [954, 792] on div "29 9a - 12:06p 348 Ladyslipper Dr, SAINT JOHNS 32259 5:30p - 6:30p Yordan Event" at bounding box center [978, 839] width 173 height 94
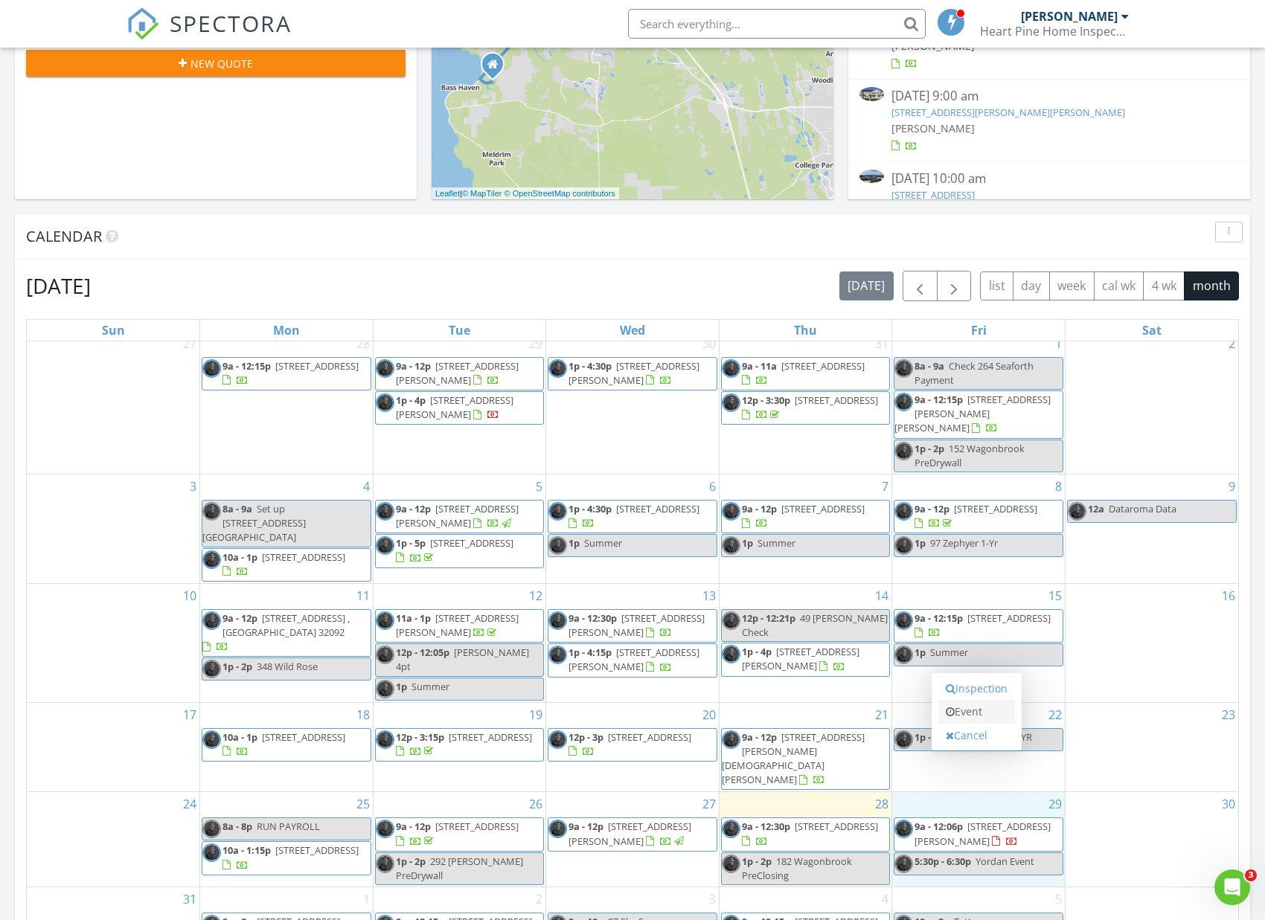
click at [966, 711] on link "Event" at bounding box center [976, 712] width 77 height 24
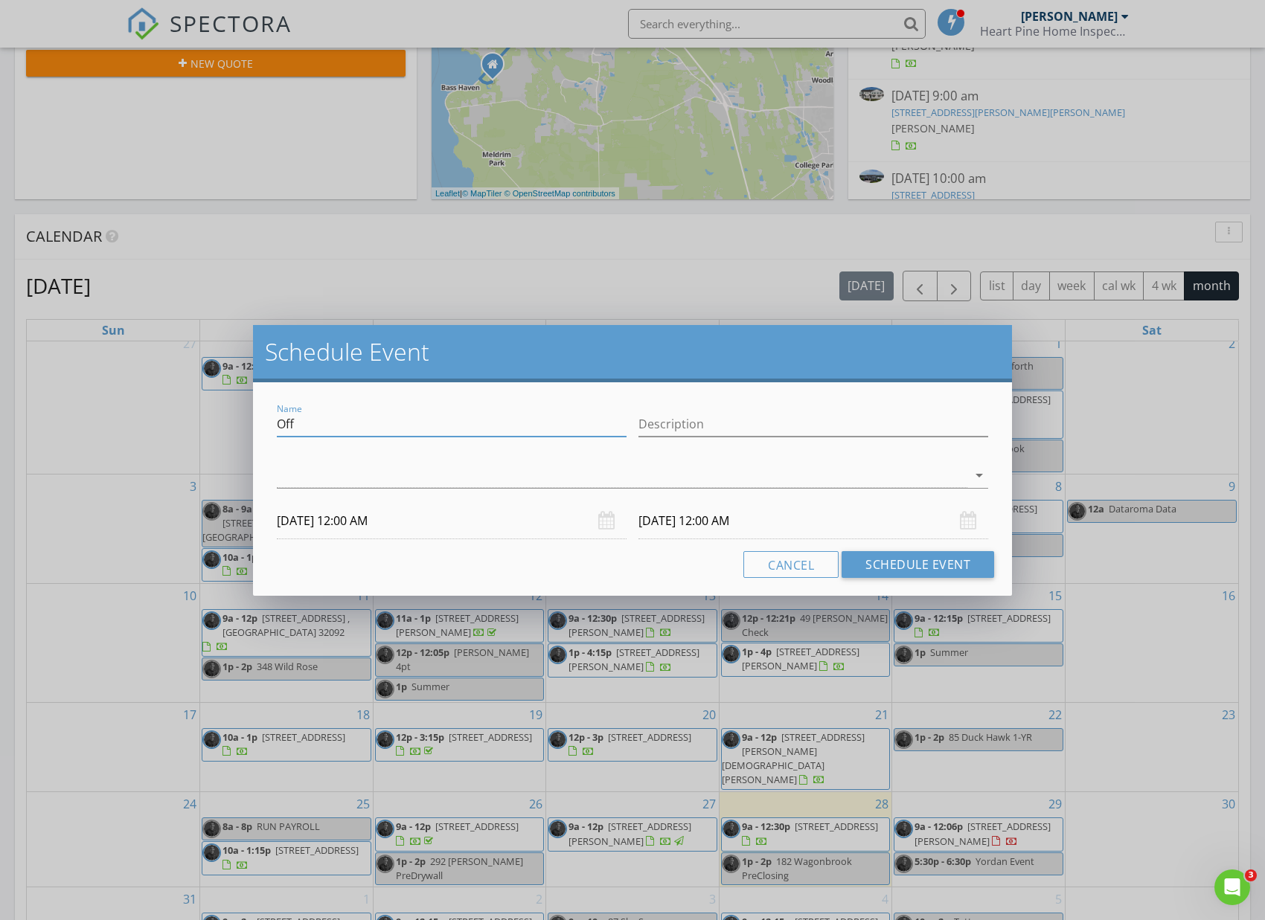
drag, startPoint x: 298, startPoint y: 423, endPoint x: 301, endPoint y: 443, distance: 19.6
click at [261, 433] on div "Name Off Description arrow_drop_down 08/29/2025 12:00 AM 08/30/2025 12:00 AM Ca…" at bounding box center [632, 489] width 759 height 214
drag, startPoint x: 364, startPoint y: 427, endPoint x: 260, endPoint y: 426, distance: 103.4
click at [260, 426] on div "Name Off Description arrow_drop_down 08/29/2025 12:00 AM 08/30/2025 12:00 AM Ca…" at bounding box center [632, 489] width 759 height 214
type input "Naders Bay Breeze"
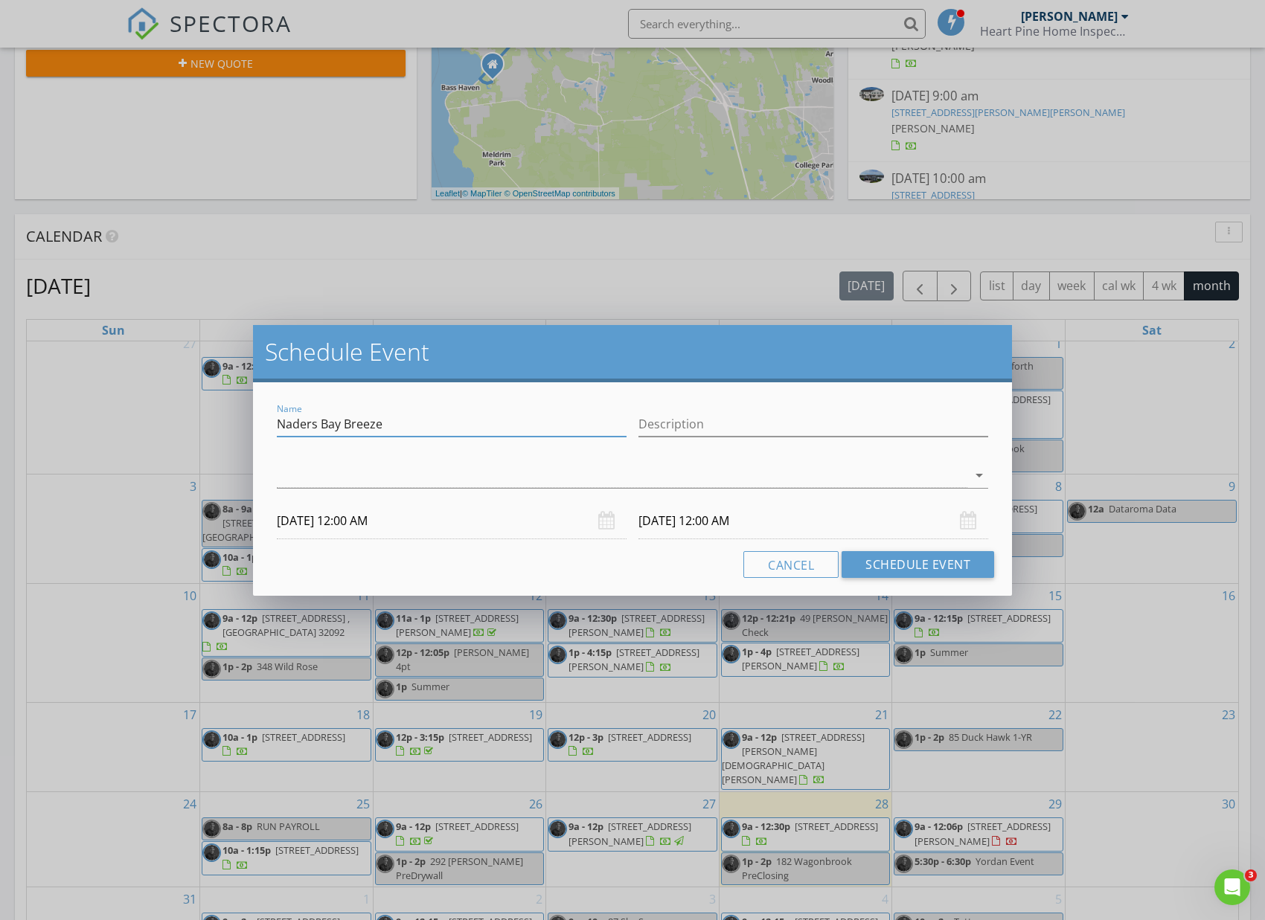
click at [302, 461] on div "check_box_outline_blank Zachariah Paul arrow_drop_down" at bounding box center [632, 479] width 711 height 48
drag, startPoint x: 305, startPoint y: 473, endPoint x: 314, endPoint y: 491, distance: 20.0
click at [305, 474] on div at bounding box center [622, 475] width 690 height 25
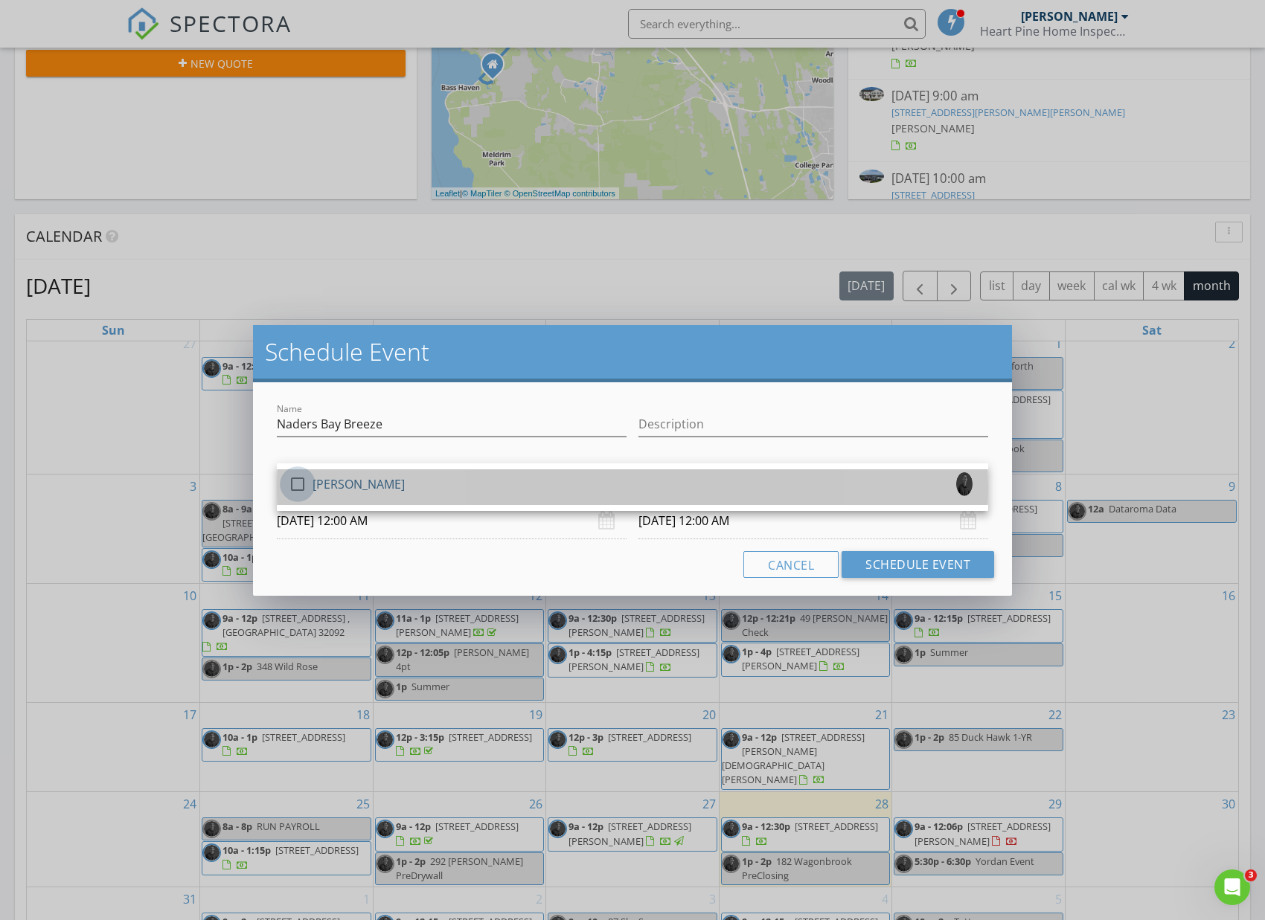
drag, startPoint x: 308, startPoint y: 490, endPoint x: 319, endPoint y: 506, distance: 19.8
click at [308, 490] on div at bounding box center [297, 484] width 25 height 25
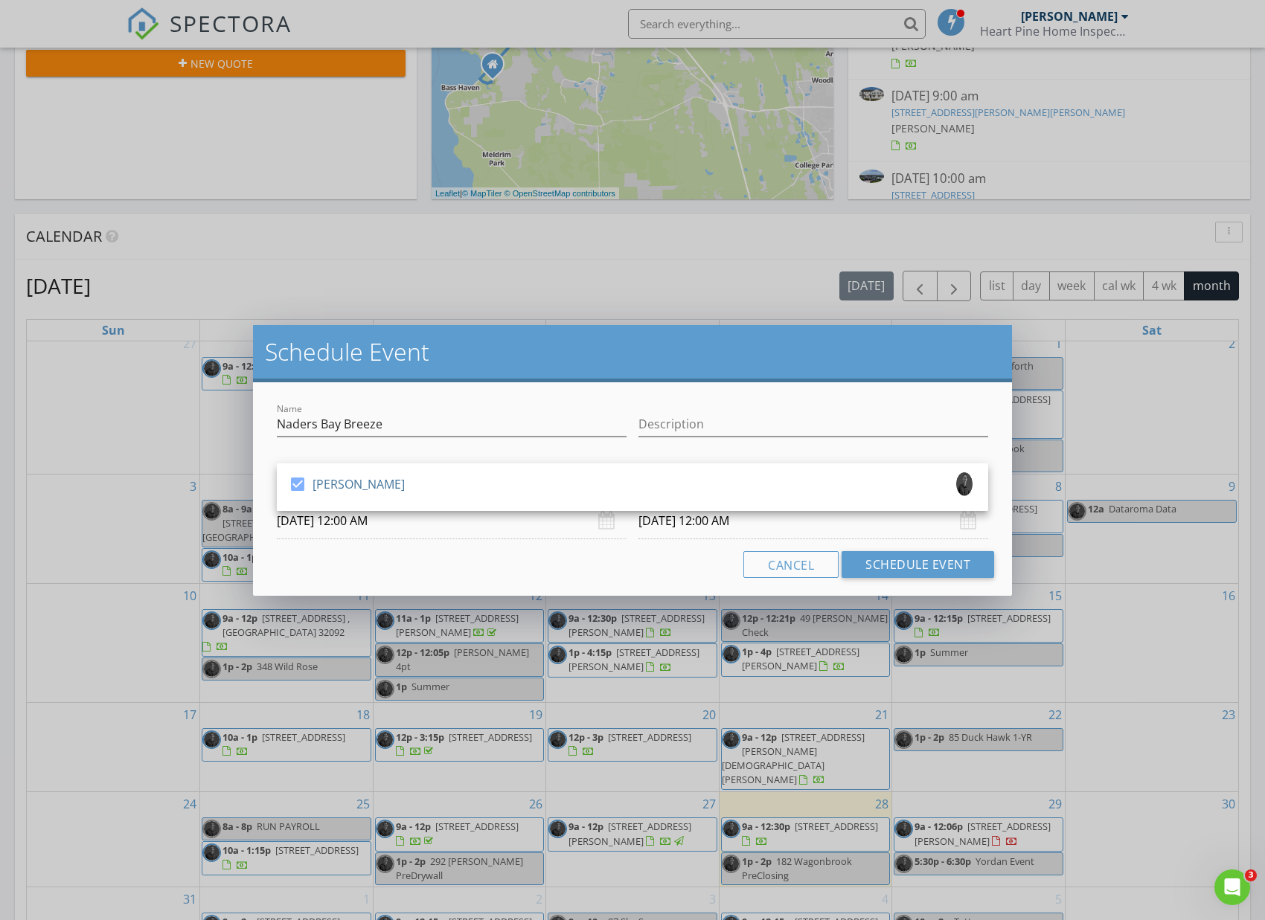
click at [337, 535] on input "08/29/2025 12:00 AM" at bounding box center [452, 521] width 350 height 36
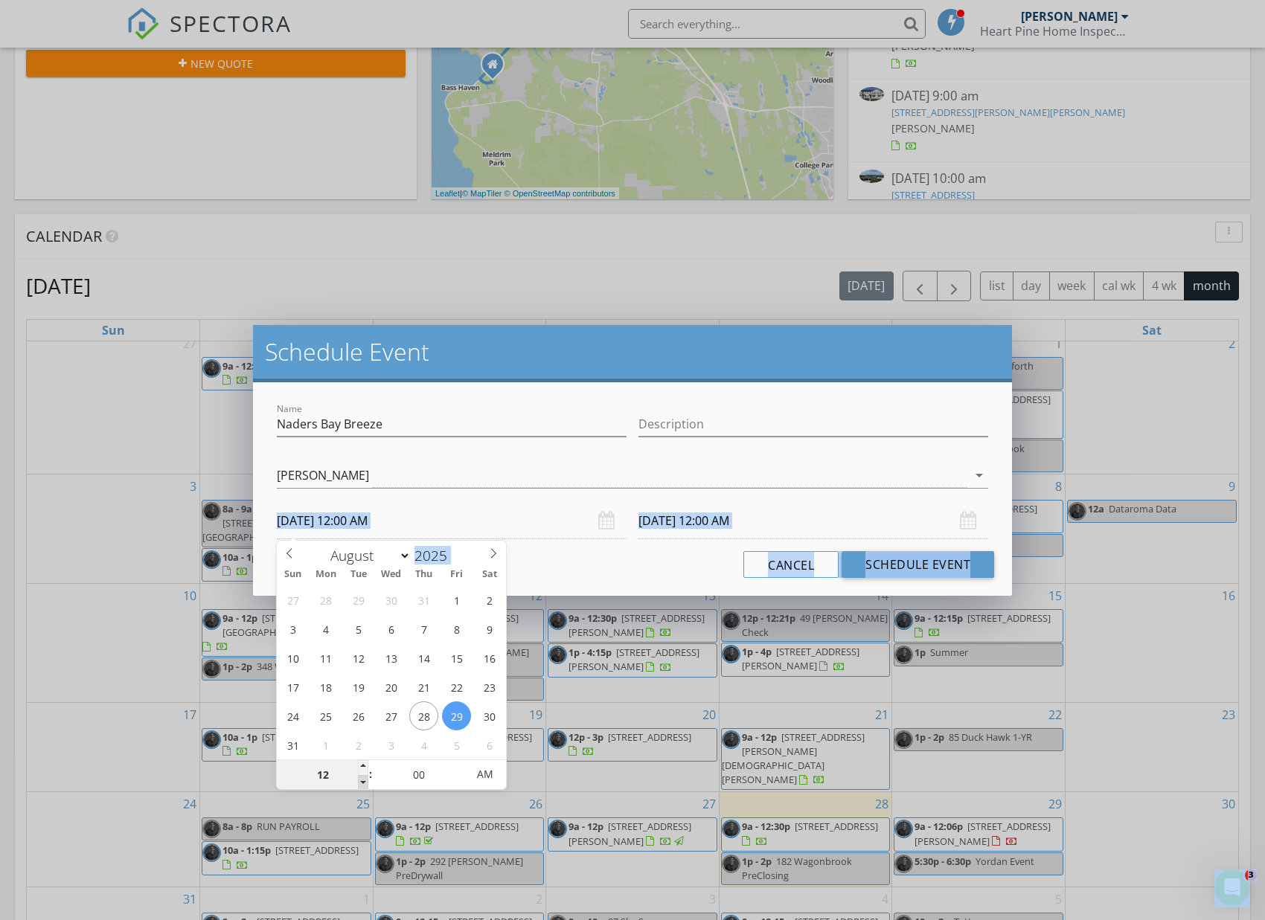
type input "11"
type input "08/29/2025 11:00 PM"
click at [365, 778] on span at bounding box center [363, 782] width 10 height 15
type input "10"
type input "08/29/2025 10:00 PM"
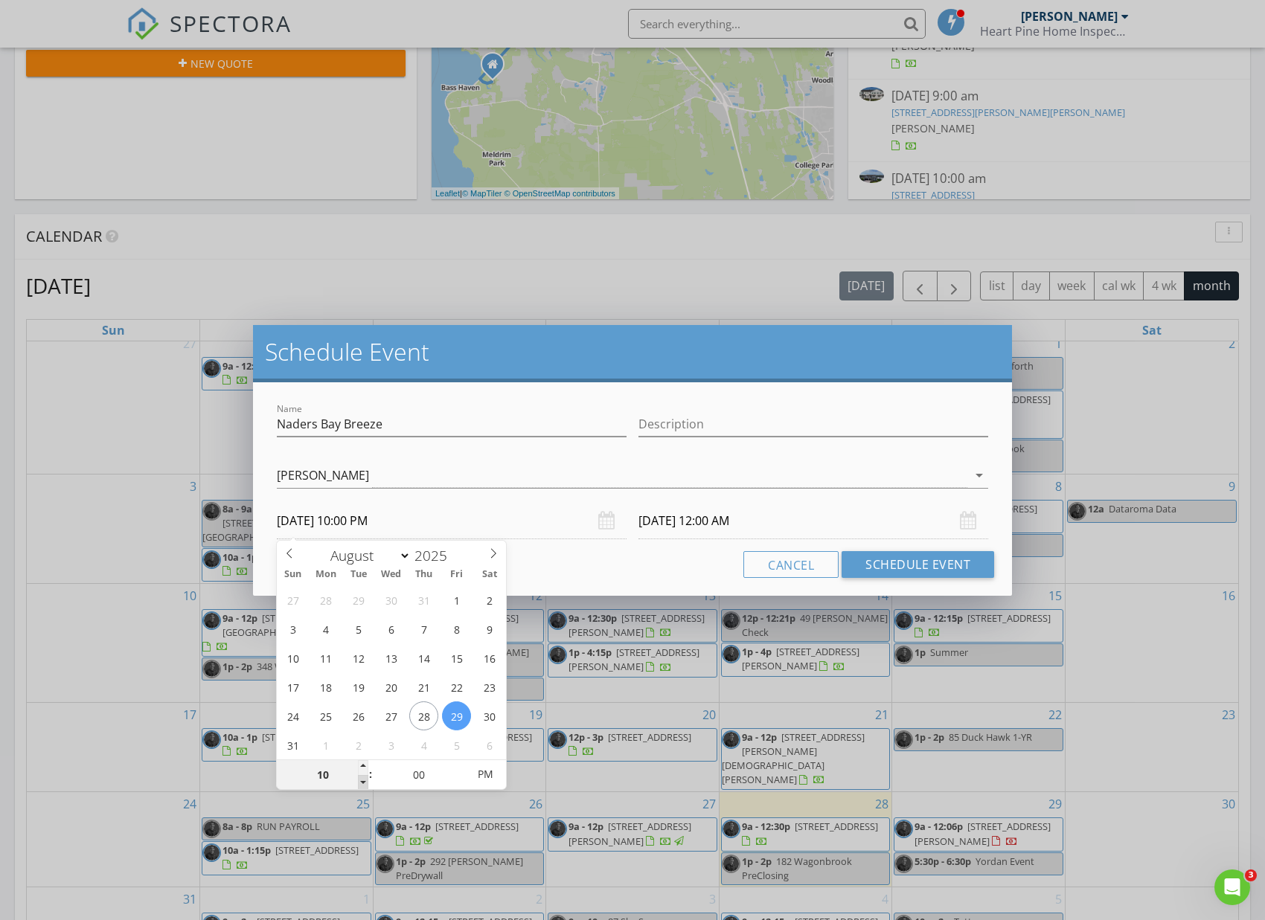
click at [365, 778] on span at bounding box center [363, 782] width 10 height 15
type input "09"
type input "08/29/2025 9:00 PM"
click at [365, 778] on span at bounding box center [363, 782] width 10 height 15
type input "08/30/2025 9:00 PM"
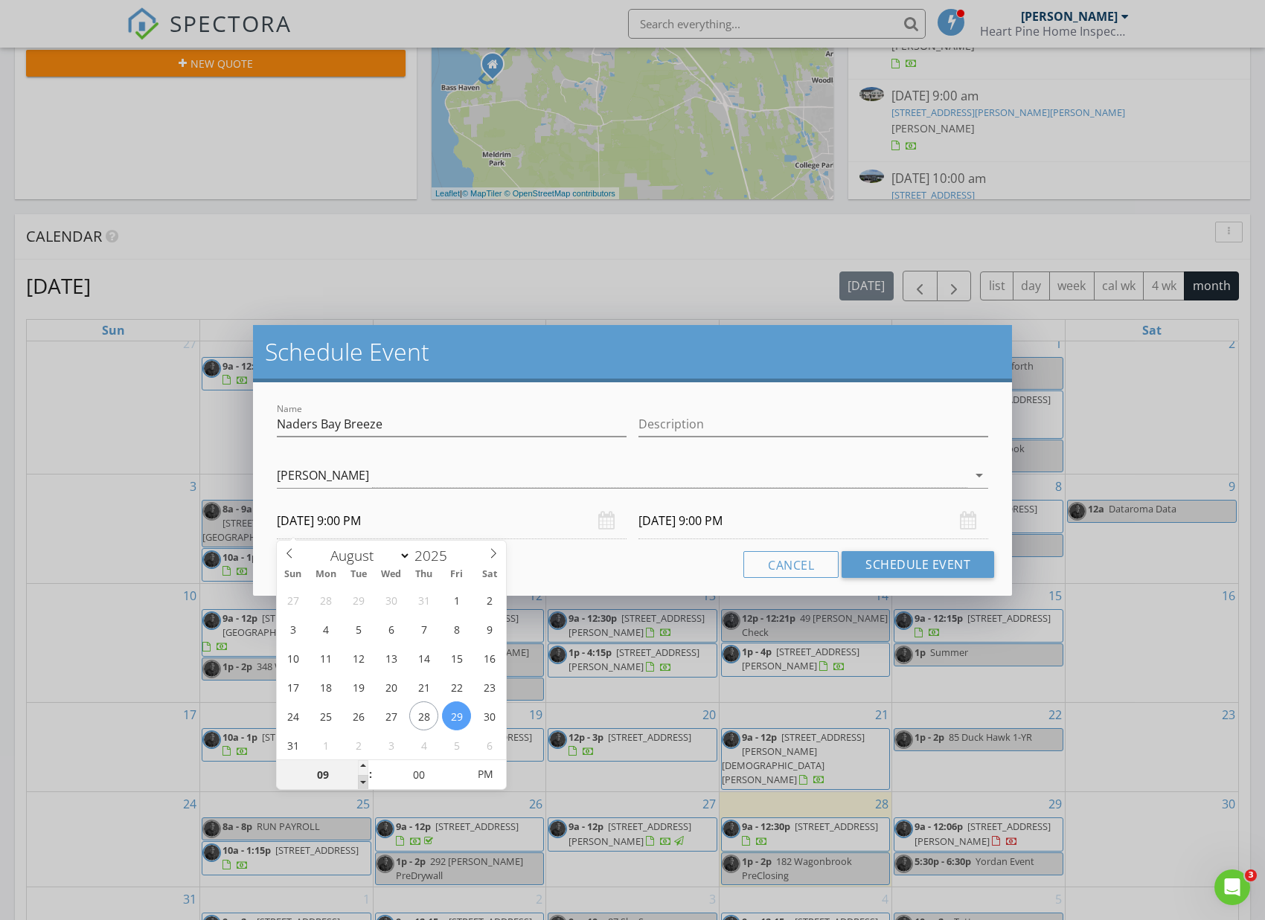
type input "08"
type input "08/29/2025 8:00 PM"
click at [364, 778] on span at bounding box center [363, 782] width 10 height 15
type input "08/30/2025 8:00 PM"
type input "08/29/2025 8:00 AM"
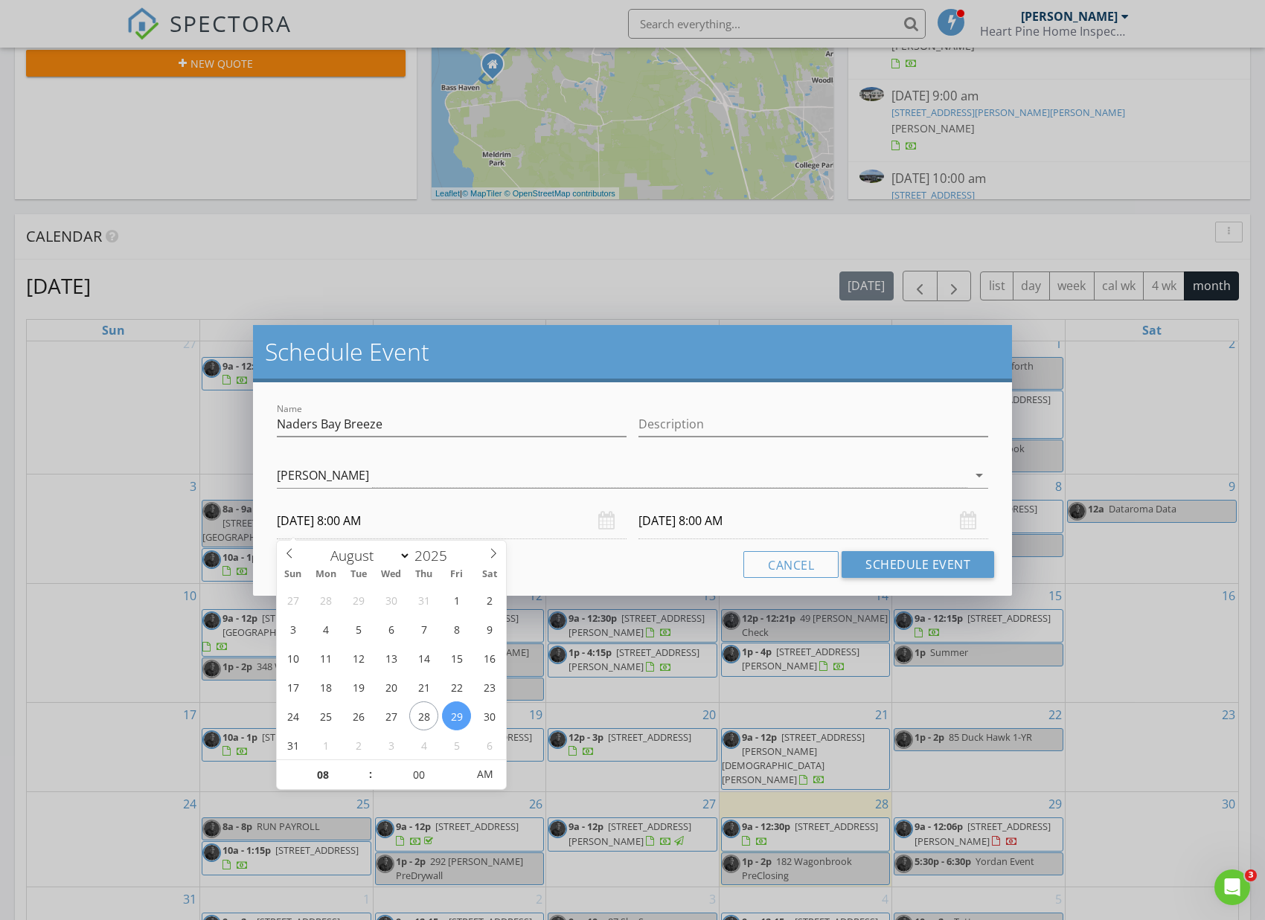
click at [658, 521] on input "08/30/2025 8:00 AM" at bounding box center [813, 521] width 350 height 36
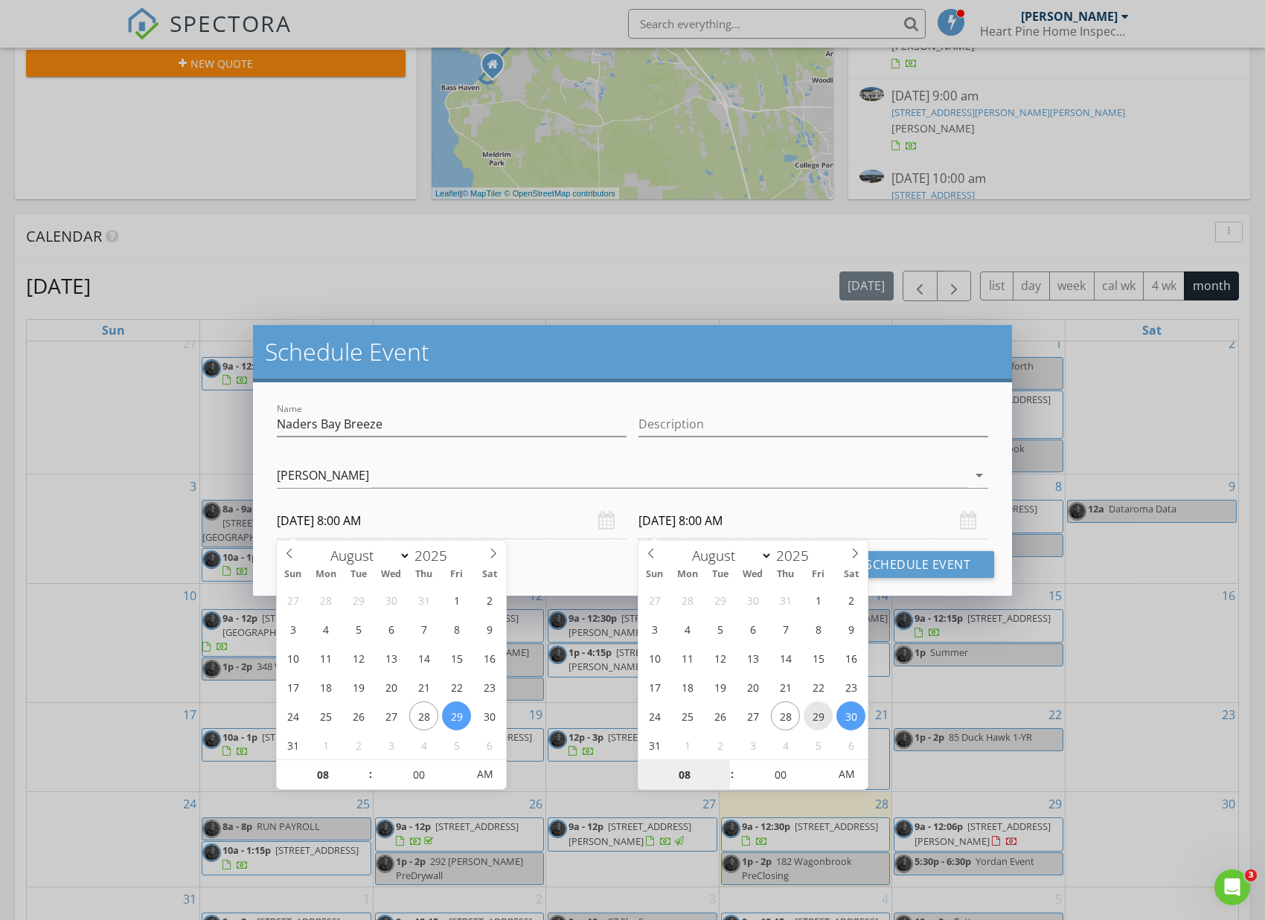
type input "08/29/2025 8:00 AM"
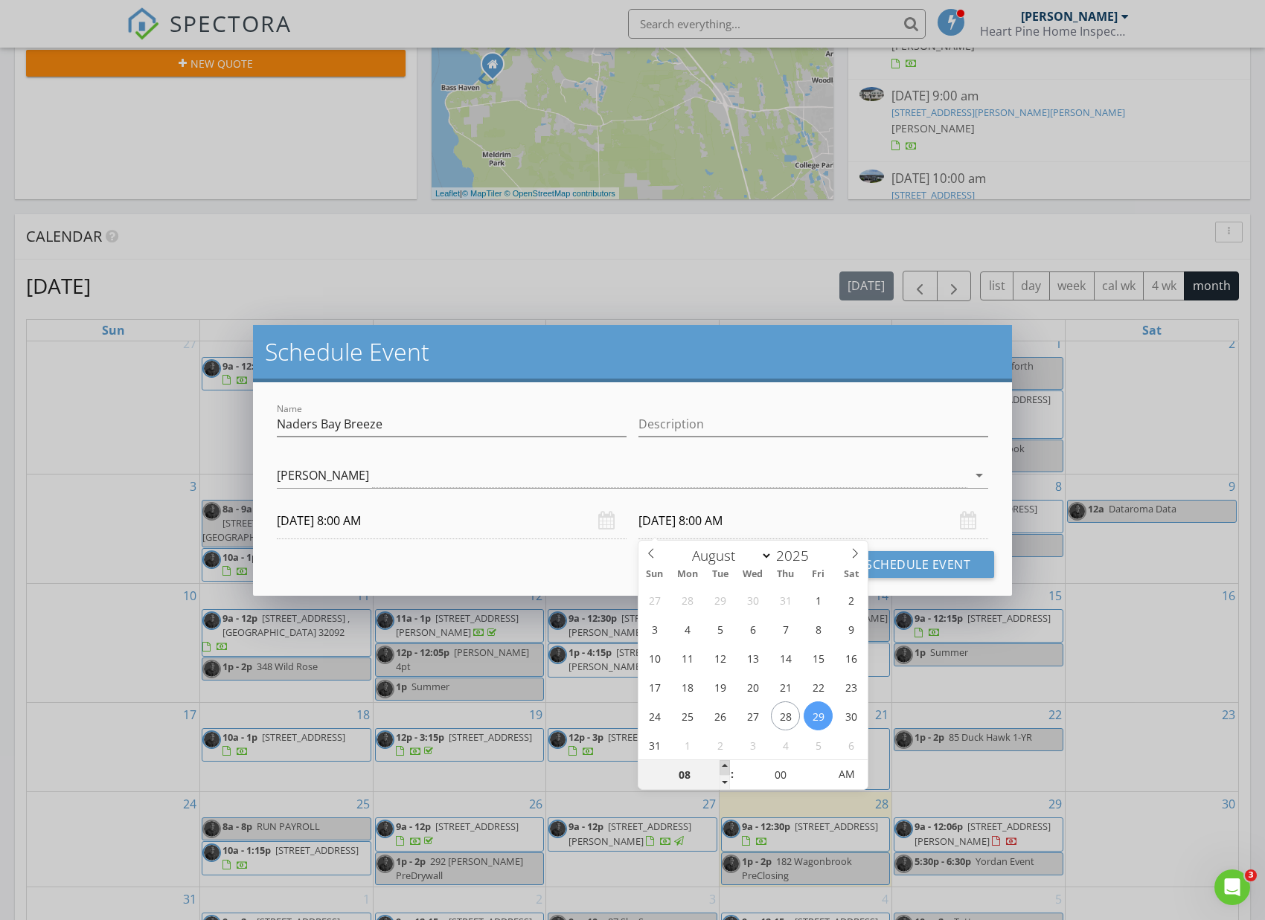
type input "09"
type input "08/29/2025 9:00 AM"
drag, startPoint x: 726, startPoint y: 768, endPoint x: 757, endPoint y: 777, distance: 32.5
click at [727, 768] on span at bounding box center [724, 767] width 10 height 15
click at [561, 584] on div "Name Naders Bay Breeze Description check_box Zachariah Paul Zachariah Paul arro…" at bounding box center [632, 489] width 759 height 214
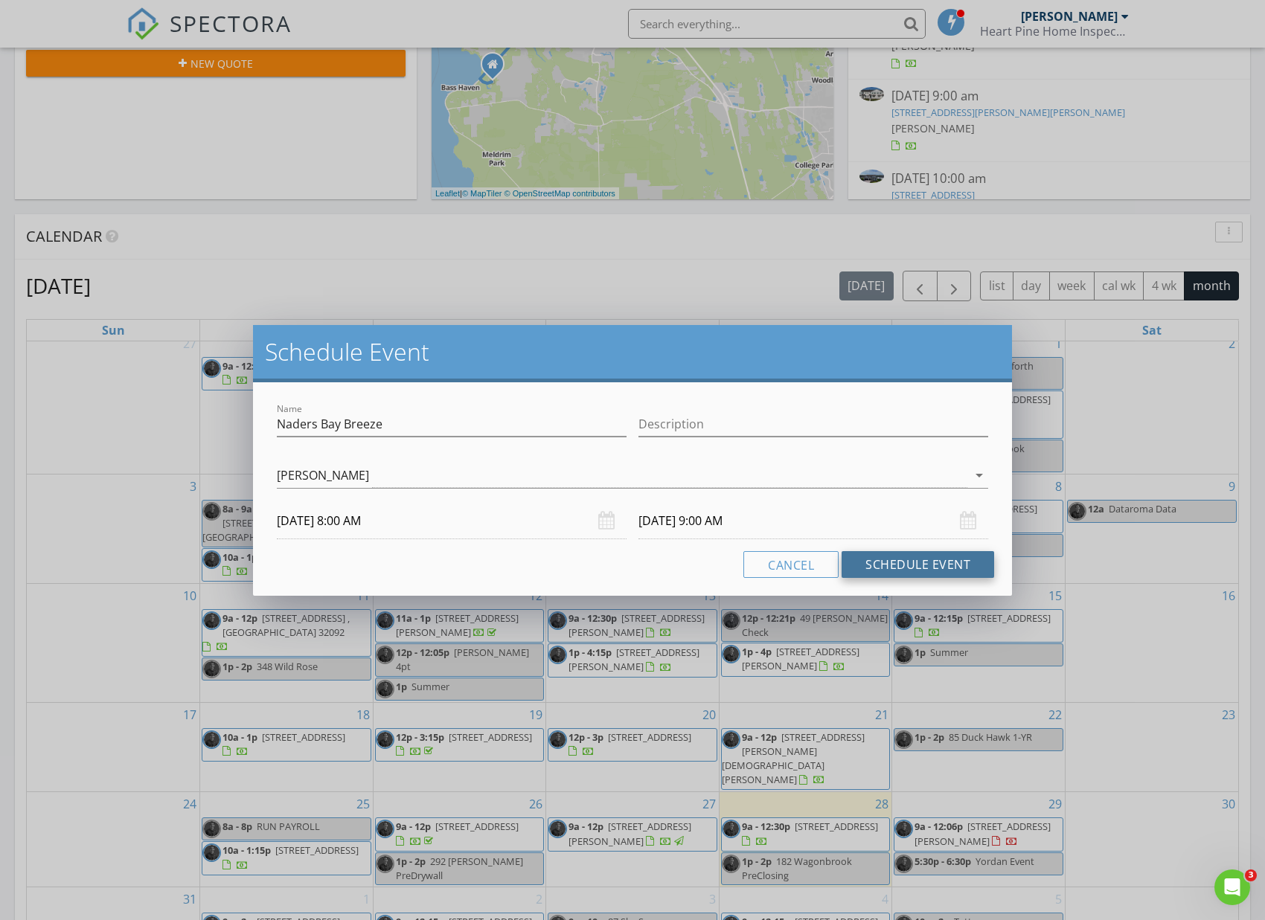
click at [870, 568] on button "Schedule Event" at bounding box center [917, 564] width 153 height 27
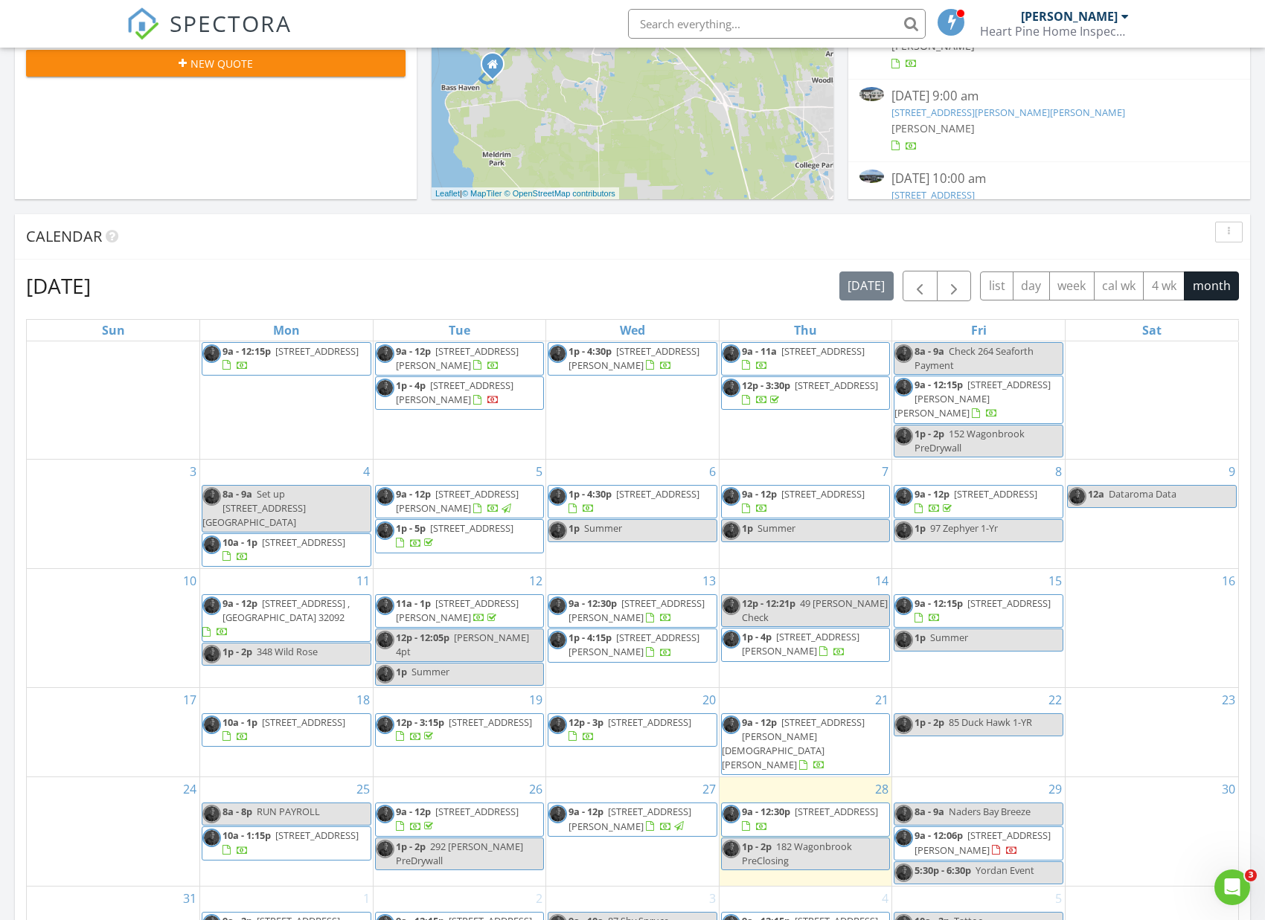
scroll to position [24, 0]
